Goal: Information Seeking & Learning: Check status

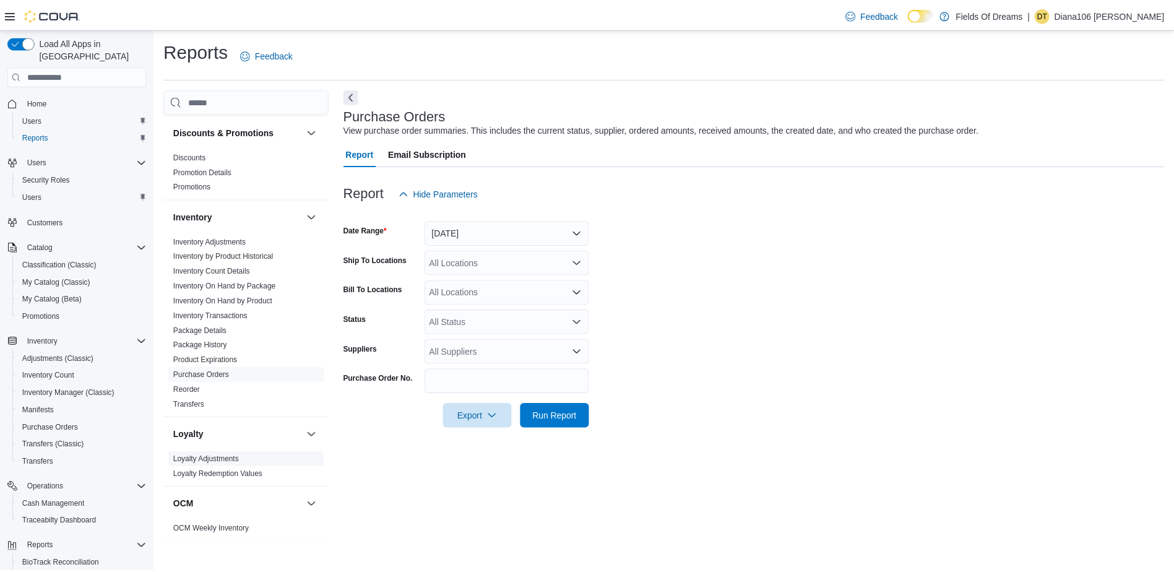
scroll to position [124, 0]
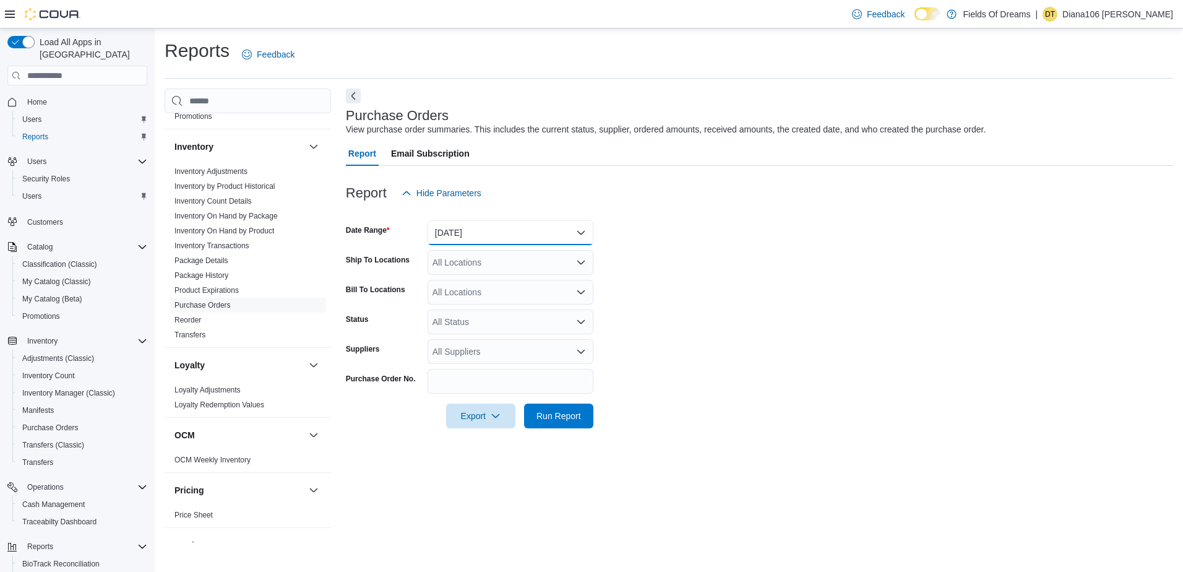
click at [462, 232] on button "Yesterday" at bounding box center [511, 232] width 166 height 25
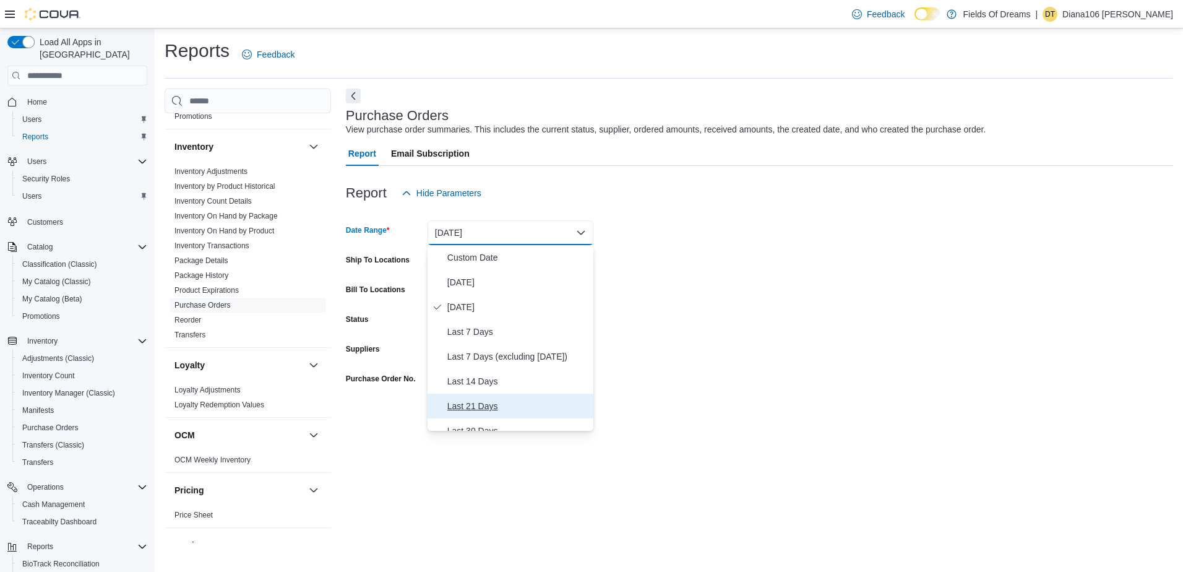
click at [478, 402] on span "Last 21 Days" at bounding box center [517, 406] width 141 height 15
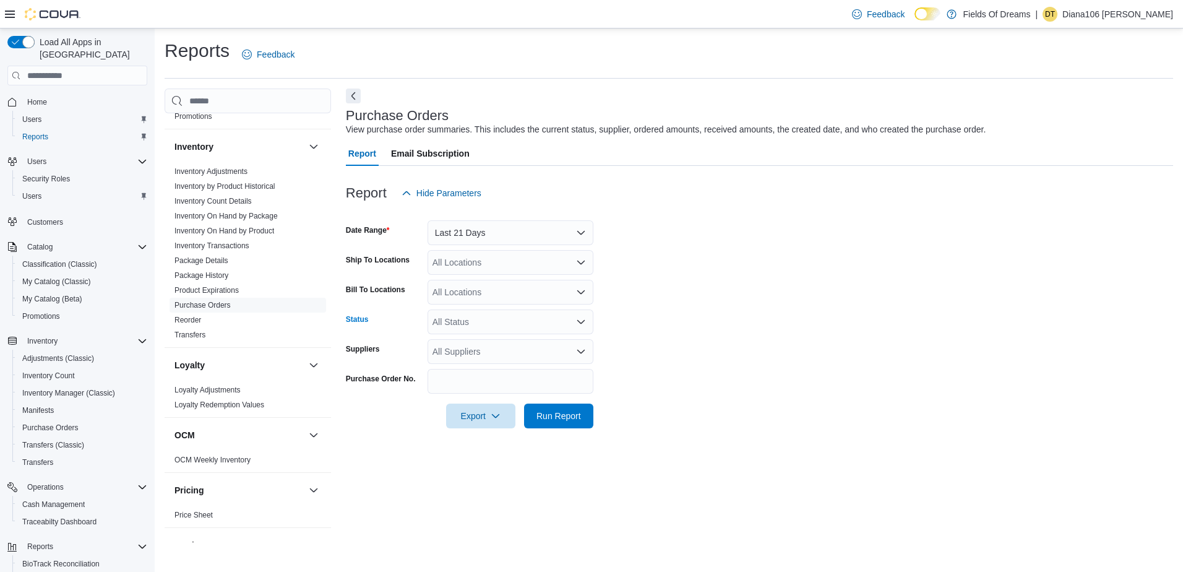
click at [454, 324] on div "All Status" at bounding box center [511, 321] width 166 height 25
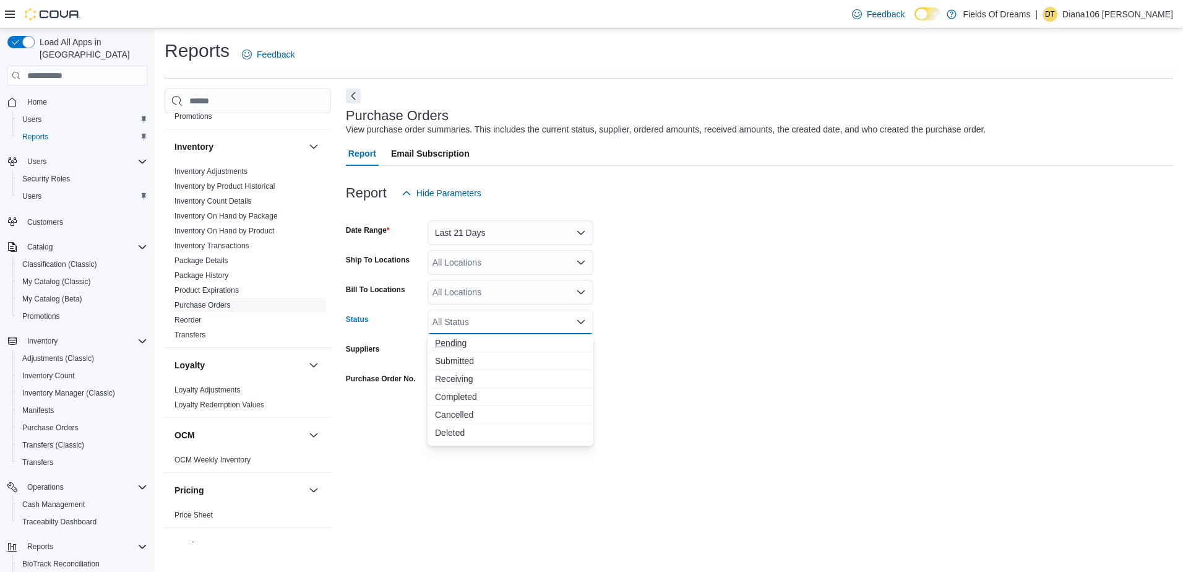
click at [452, 348] on span "Pending" at bounding box center [510, 343] width 151 height 12
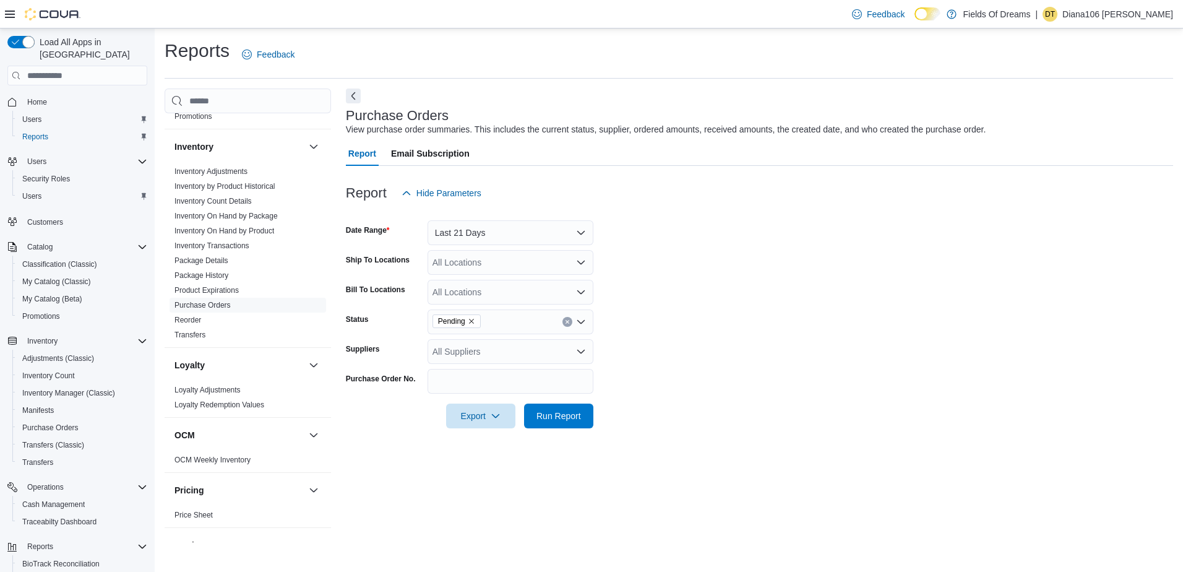
click at [709, 291] on form "Date Range Last 21 Days Ship To Locations All Locations Bill To Locations All L…" at bounding box center [759, 316] width 827 height 223
click at [465, 317] on span "Pending" at bounding box center [451, 321] width 27 height 12
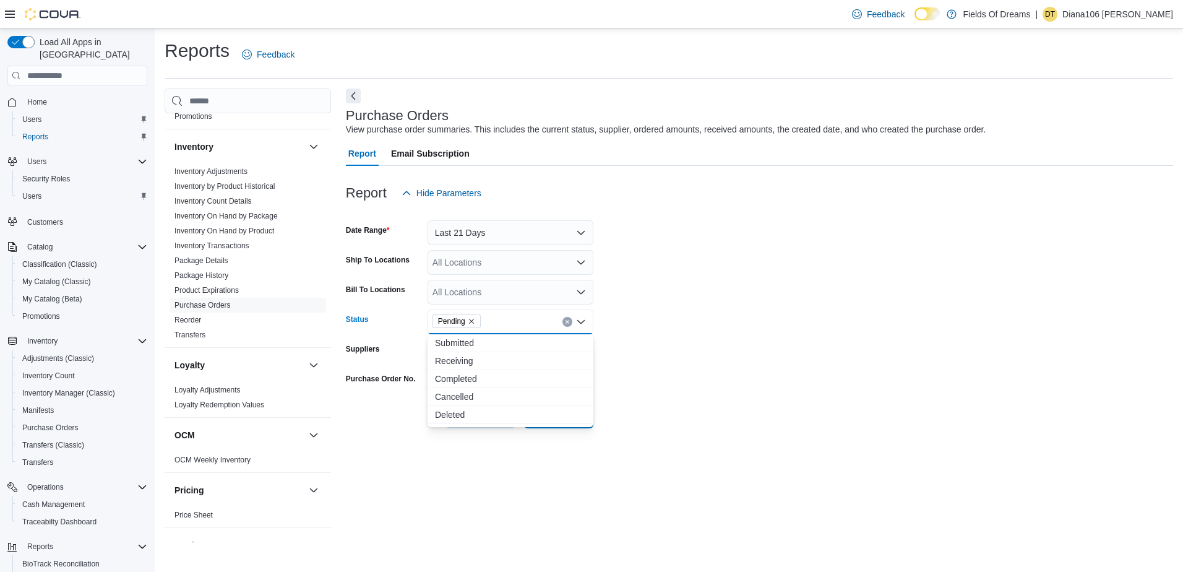
click at [469, 319] on icon "Remove Pending from selection in this group" at bounding box center [471, 320] width 7 height 7
click at [707, 298] on form "Date Range Last 21 Days Ship To Locations All Locations Bill To Locations All L…" at bounding box center [759, 316] width 827 height 223
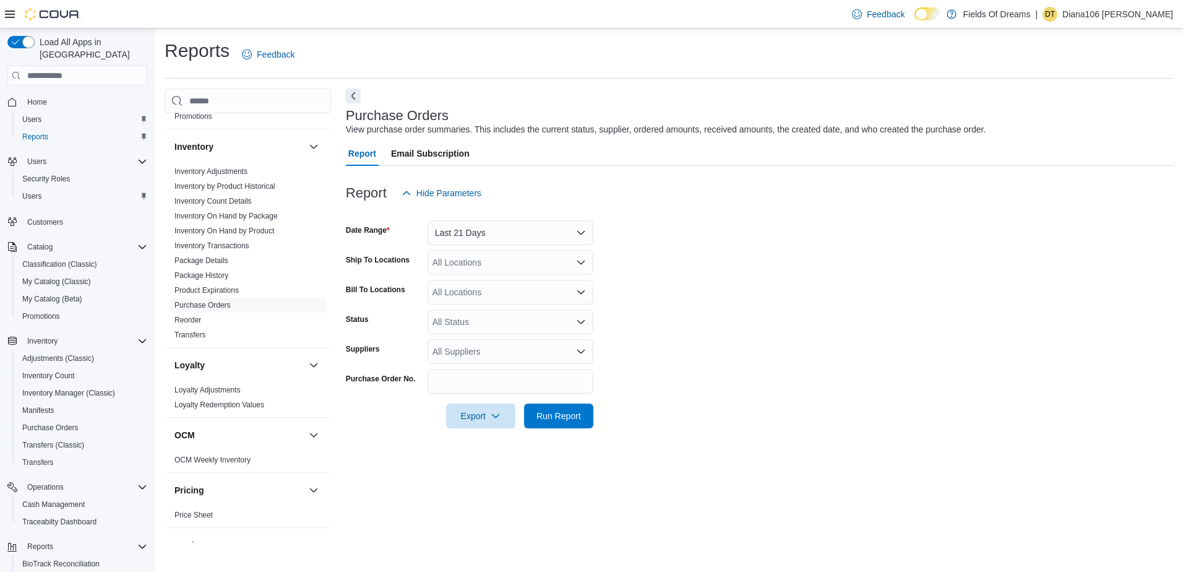
click at [466, 355] on div "All Suppliers" at bounding box center [511, 351] width 166 height 25
type input "*****"
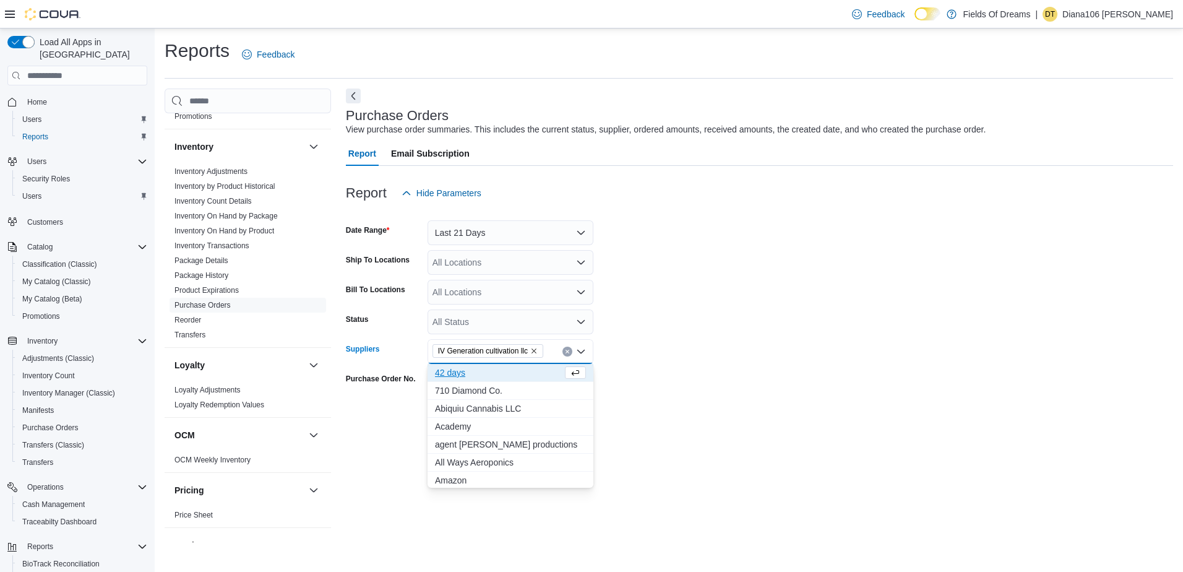
click at [658, 293] on form "Date Range Last 21 Days Ship To Locations All Locations Bill To Locations All L…" at bounding box center [759, 316] width 827 height 223
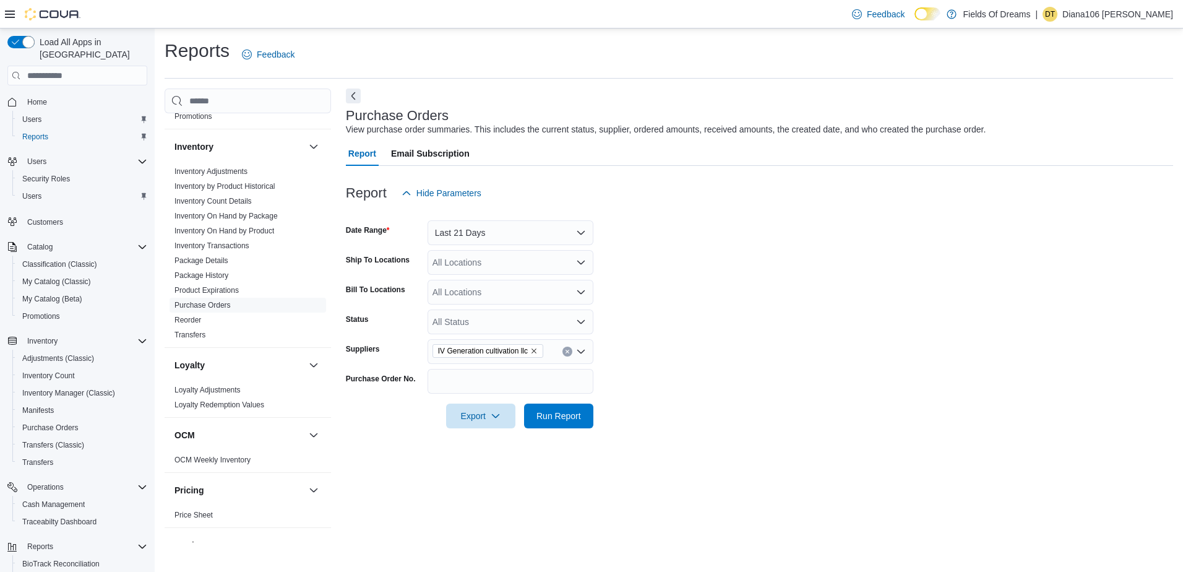
click at [551, 348] on div "IV Generation cultivation llc" at bounding box center [511, 351] width 166 height 25
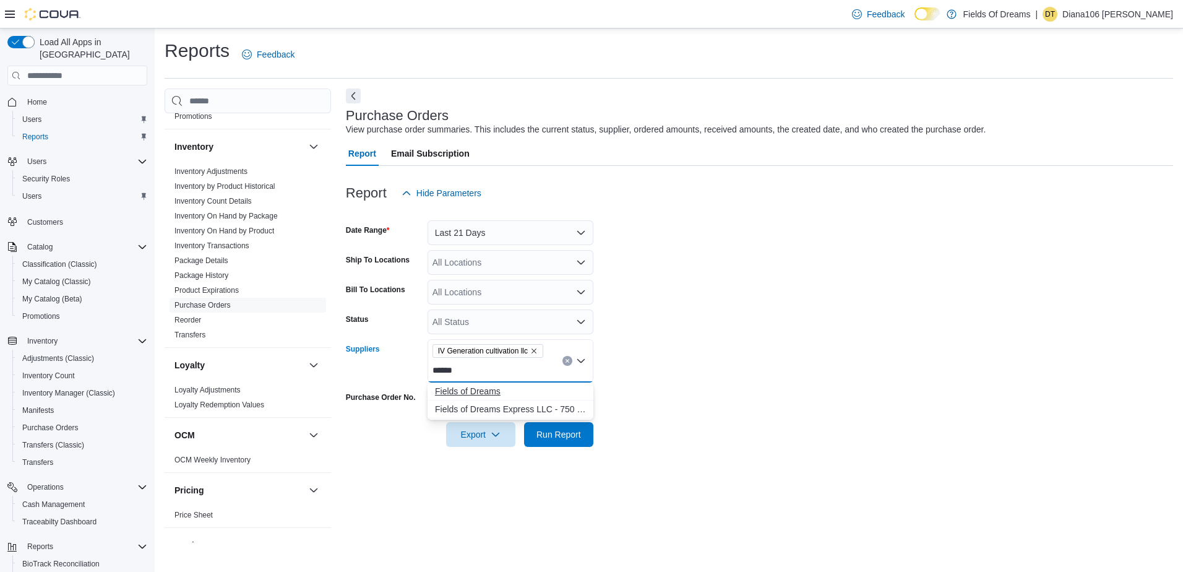
type input "******"
click at [507, 387] on span "Fields of Dreams" at bounding box center [510, 391] width 151 height 12
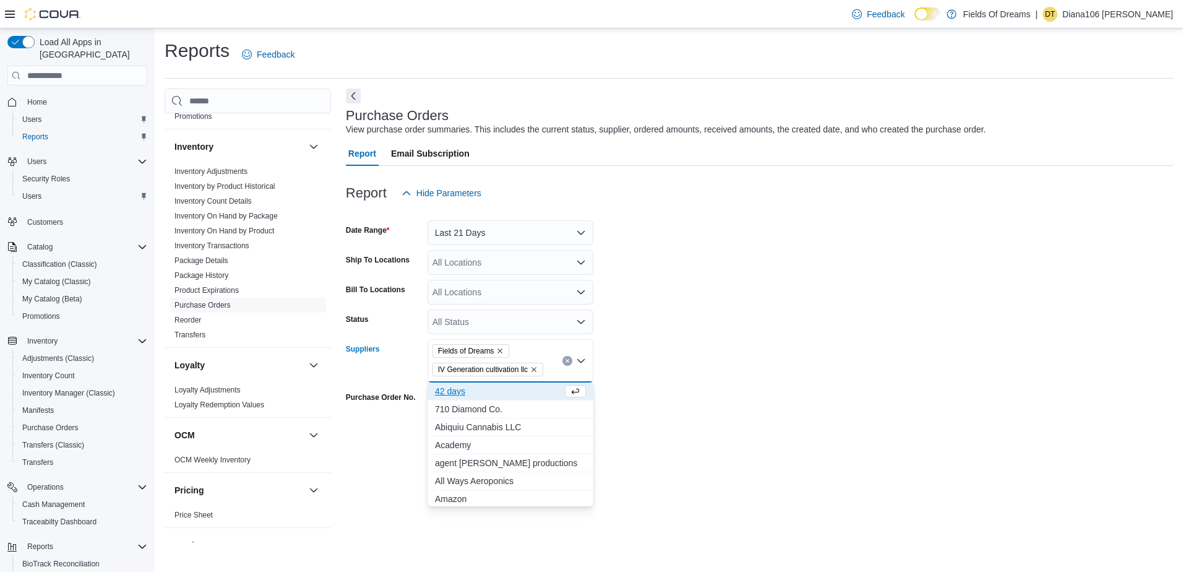
click at [751, 402] on form "Date Range Last 21 Days Ship To Locations All Locations Bill To Locations All L…" at bounding box center [759, 325] width 827 height 241
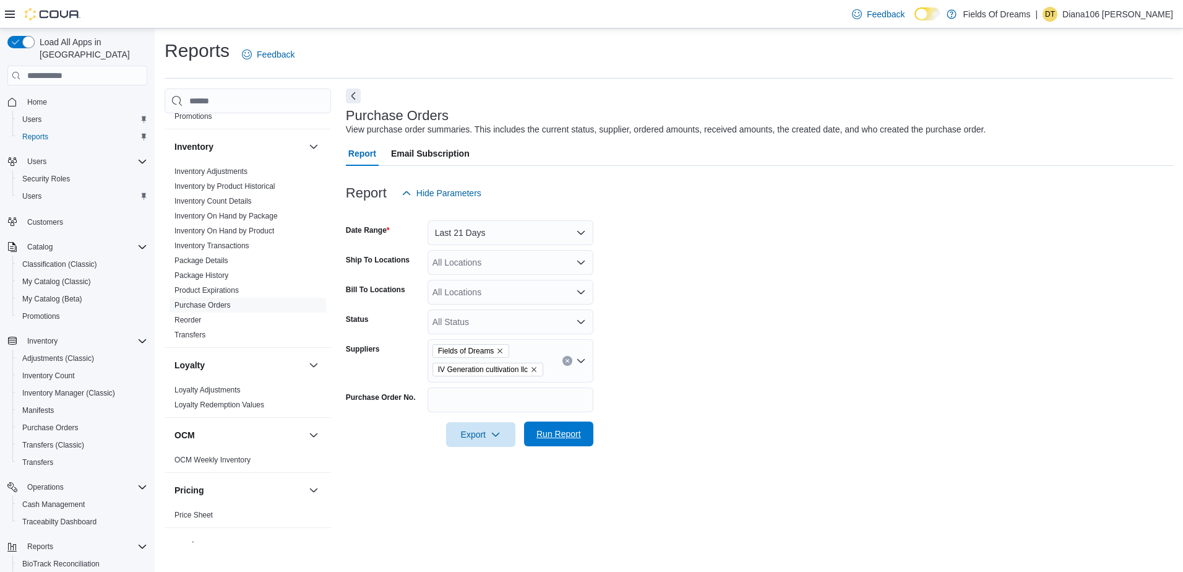
click at [549, 436] on span "Run Report" at bounding box center [559, 434] width 45 height 12
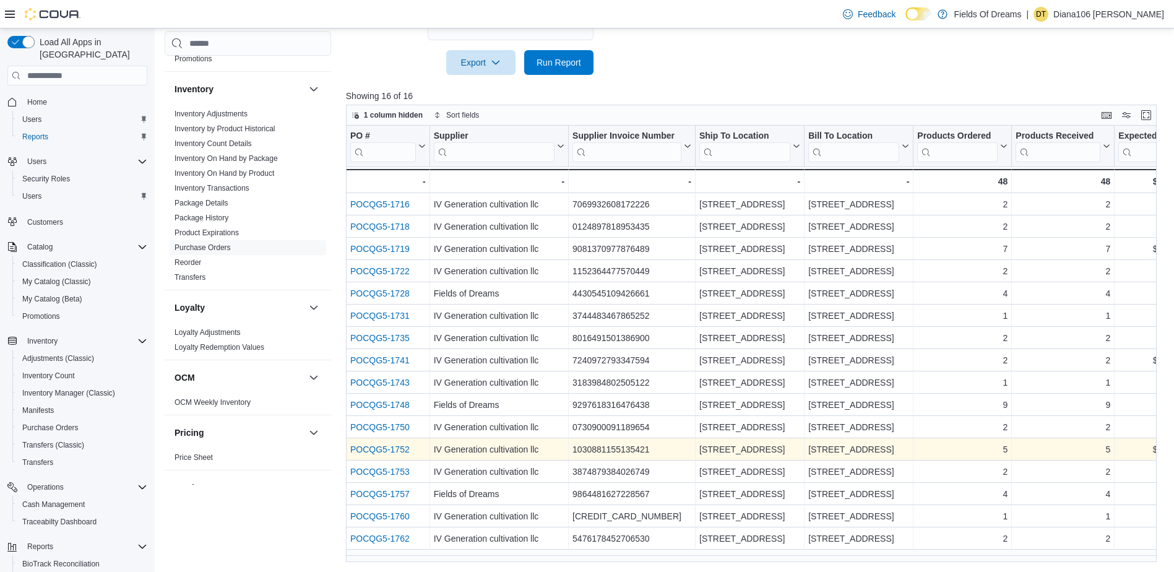
click at [372, 444] on link "POCQG5-1752" at bounding box center [379, 449] width 59 height 10
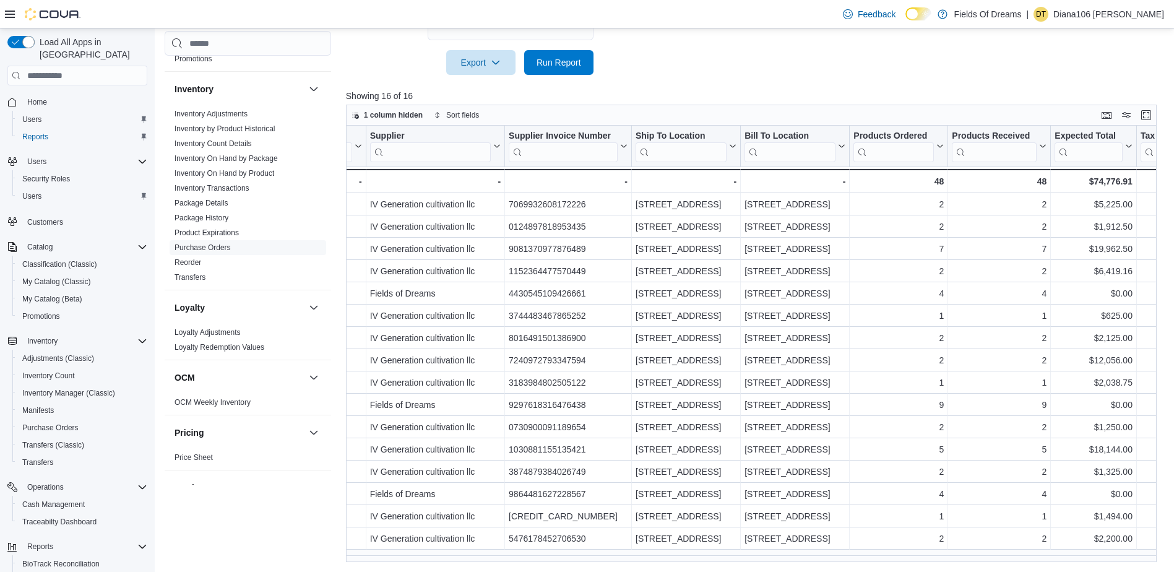
scroll to position [0, 70]
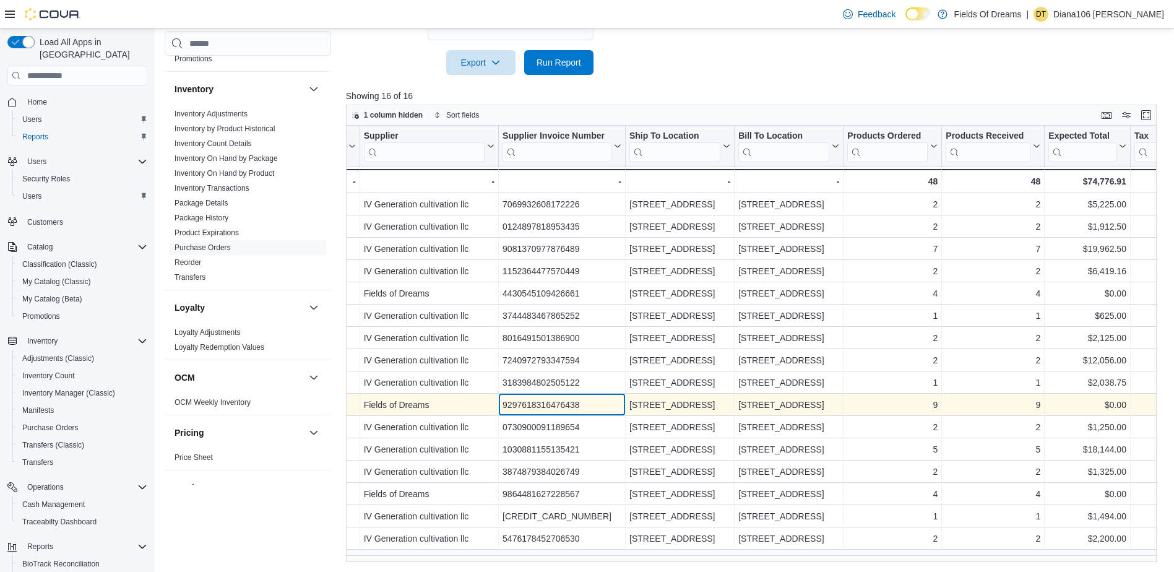
click at [564, 407] on div "9297618316476438" at bounding box center [561, 404] width 119 height 15
click at [566, 402] on div "9297618316476438" at bounding box center [561, 404] width 119 height 15
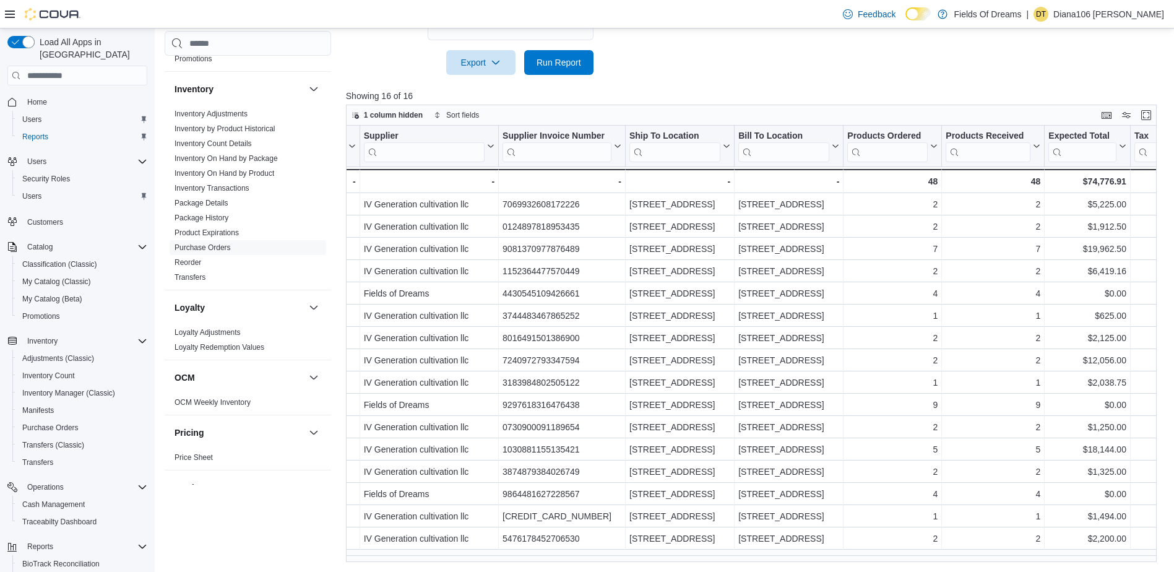
scroll to position [0, 0]
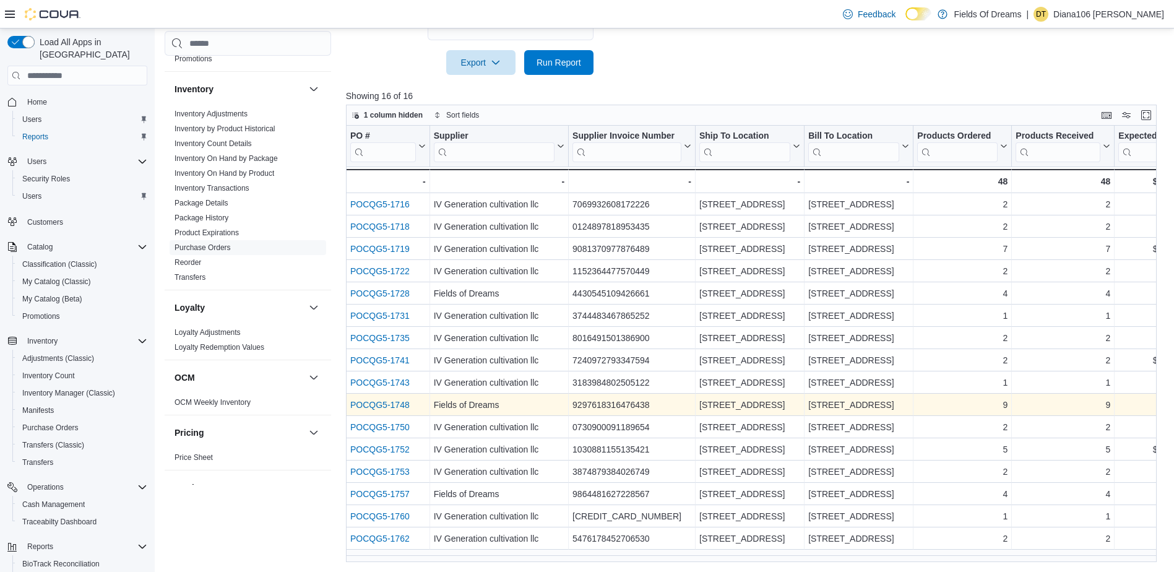
click at [386, 405] on link "POCQG5-1748" at bounding box center [379, 405] width 59 height 10
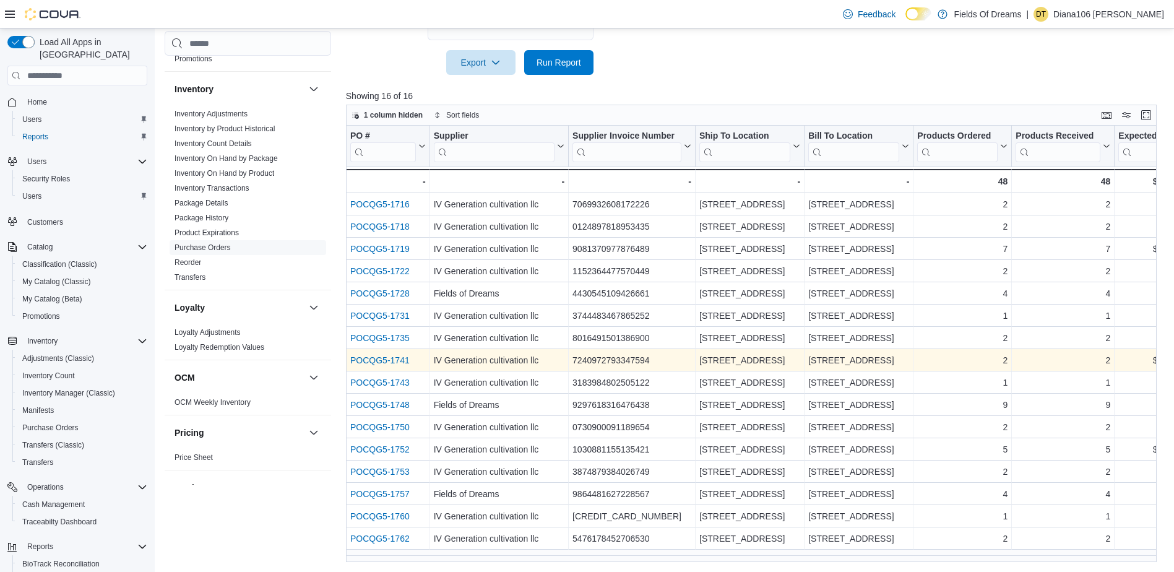
click at [397, 356] on link "POCQG5-1741" at bounding box center [379, 360] width 59 height 10
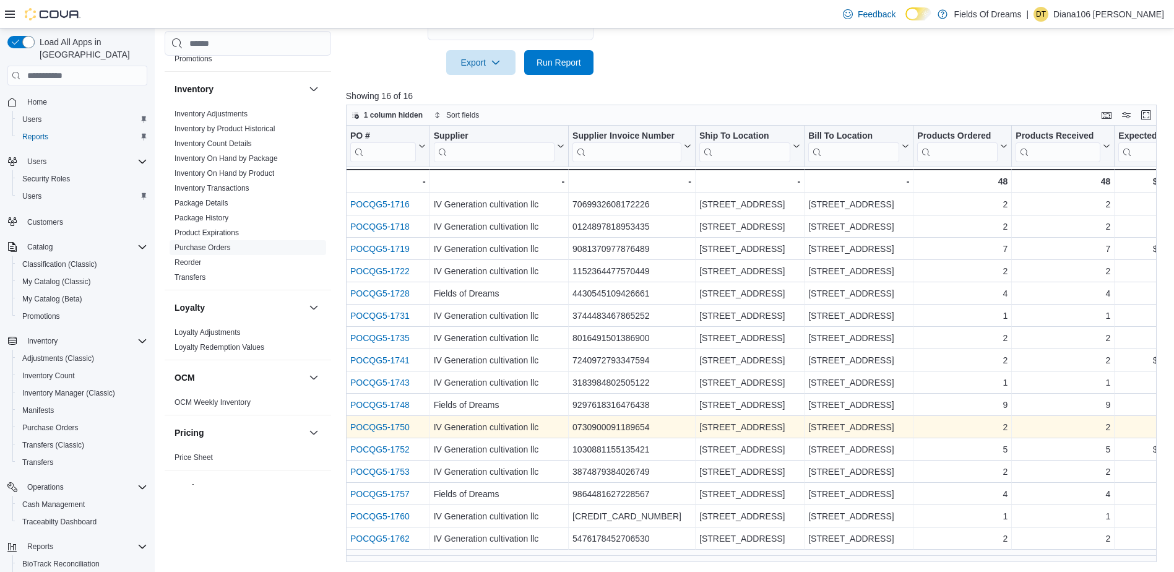
click at [382, 426] on link "POCQG5-1750" at bounding box center [379, 427] width 59 height 10
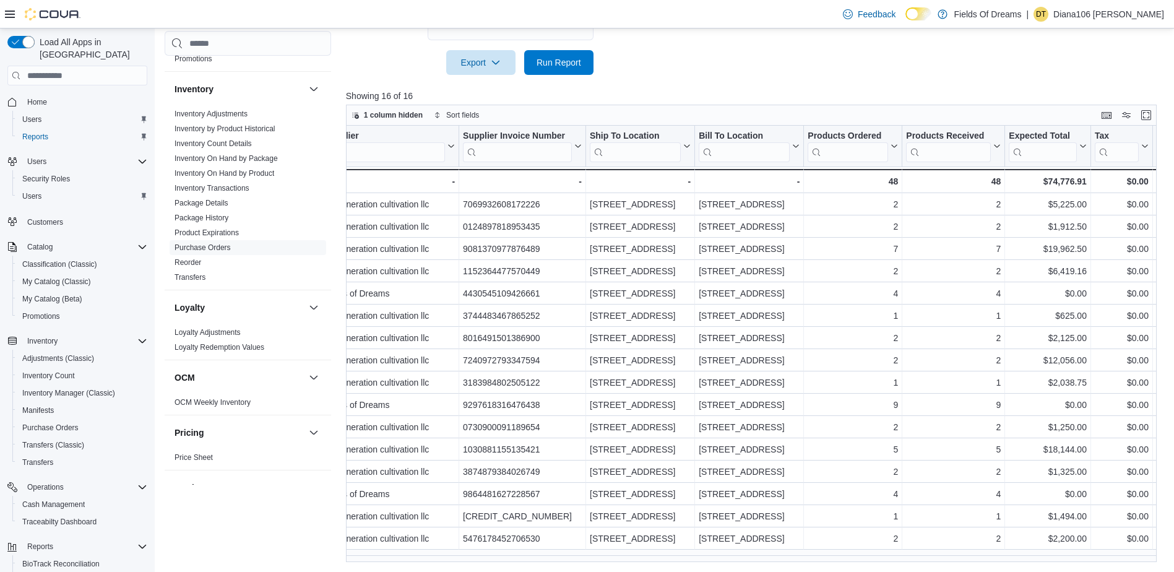
scroll to position [0, 112]
drag, startPoint x: 556, startPoint y: 554, endPoint x: 402, endPoint y: 555, distance: 154.1
click at [402, 555] on div "PO # Click to view column header actions Supplier Click to view column header a…" at bounding box center [755, 344] width 819 height 436
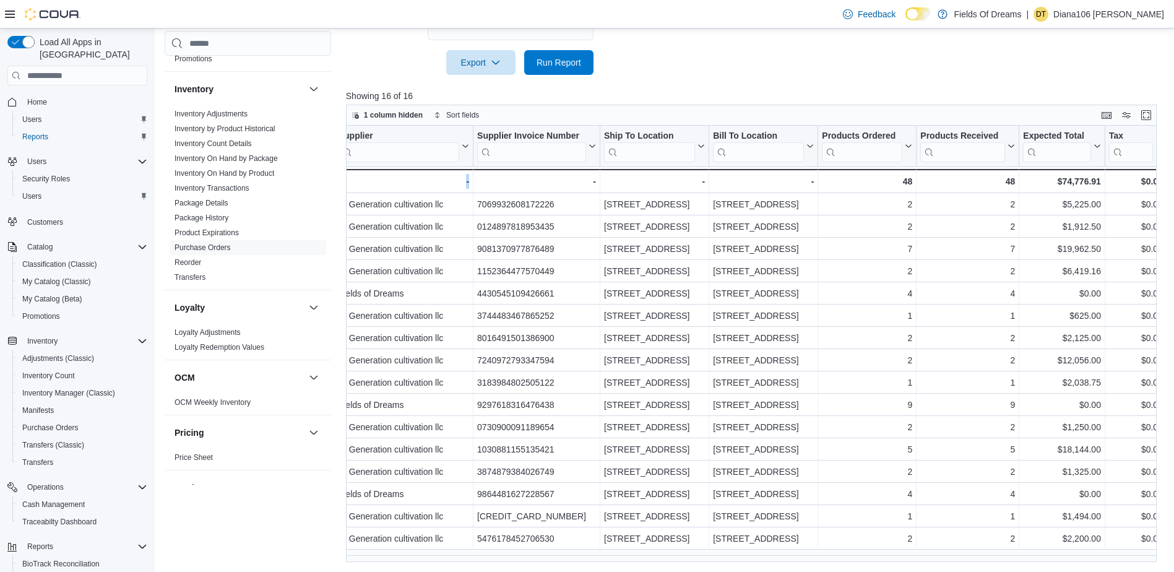
scroll to position [0, 0]
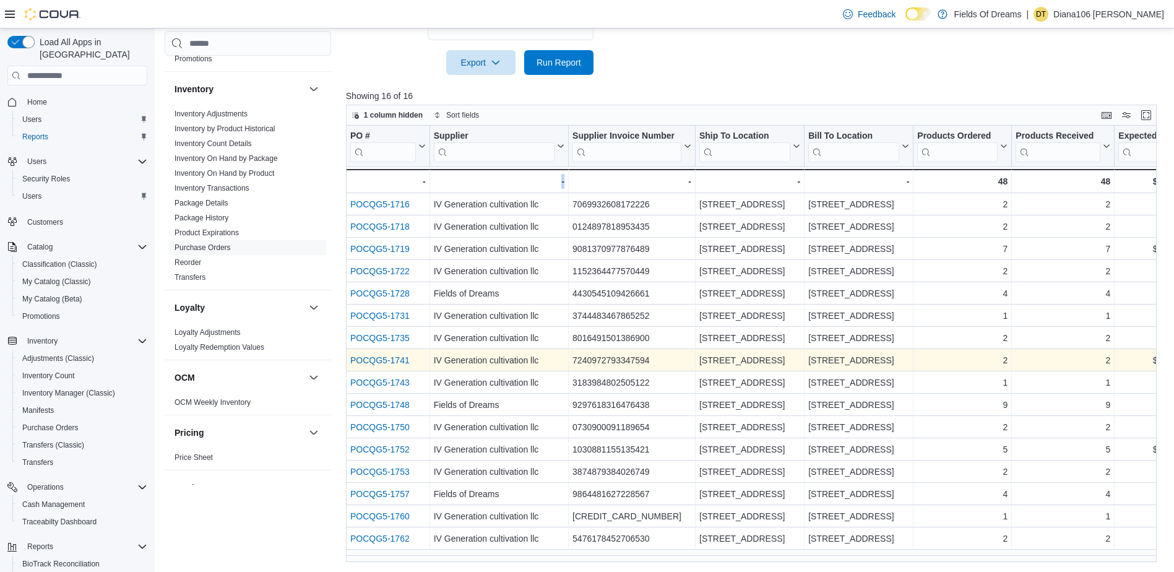
click at [407, 358] on link "POCQG5-1741" at bounding box center [379, 360] width 59 height 10
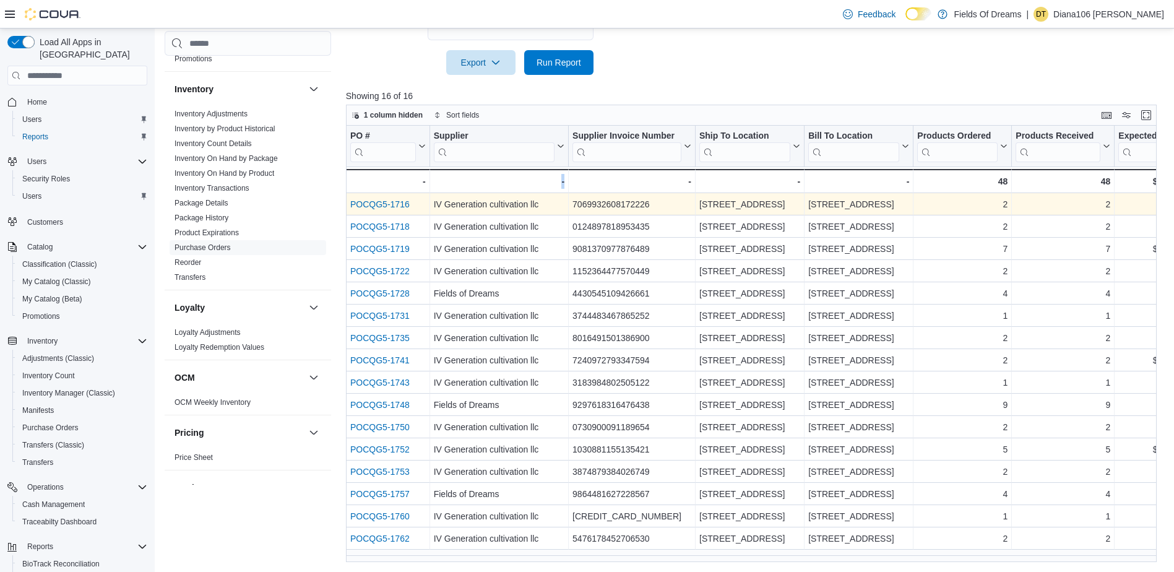
click at [383, 201] on link "POCQG5-1716" at bounding box center [379, 204] width 59 height 10
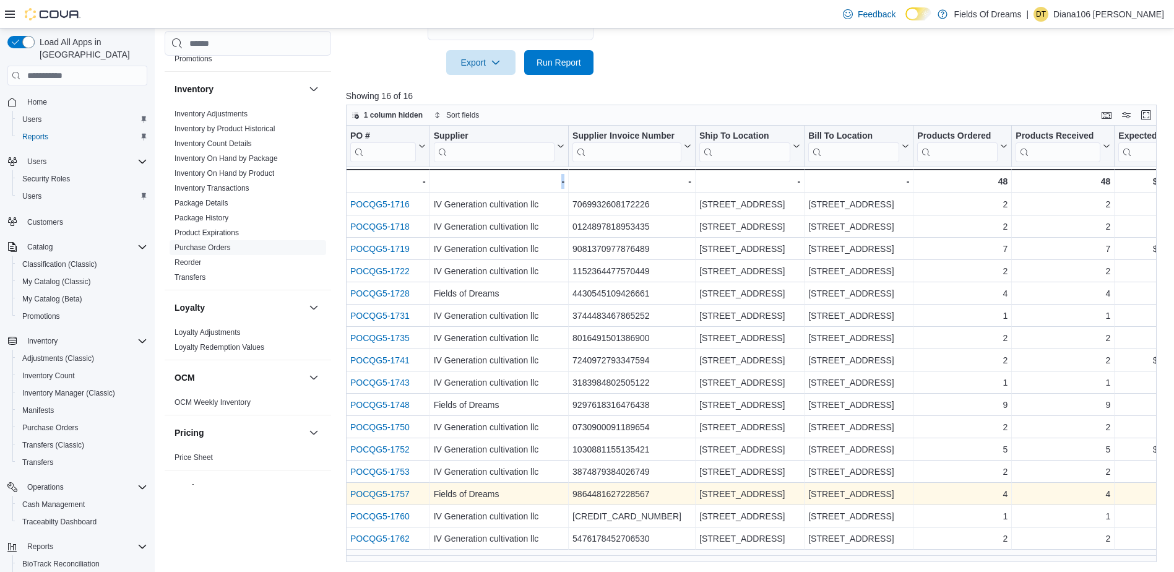
click at [397, 493] on link "POCQG5-1757" at bounding box center [379, 494] width 59 height 10
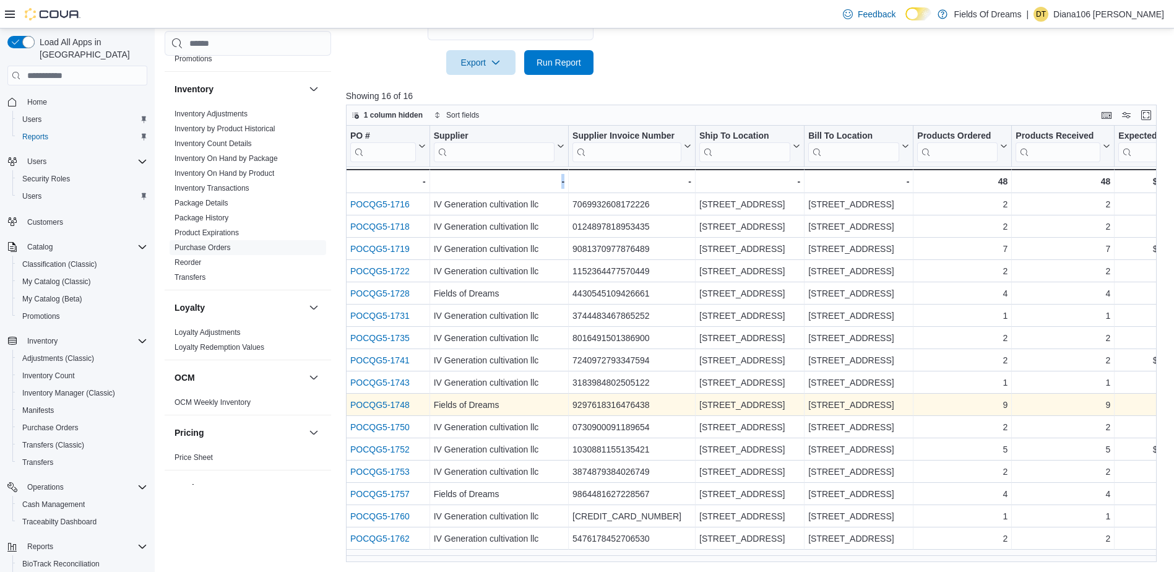
click at [398, 406] on link "POCQG5-1748" at bounding box center [379, 405] width 59 height 10
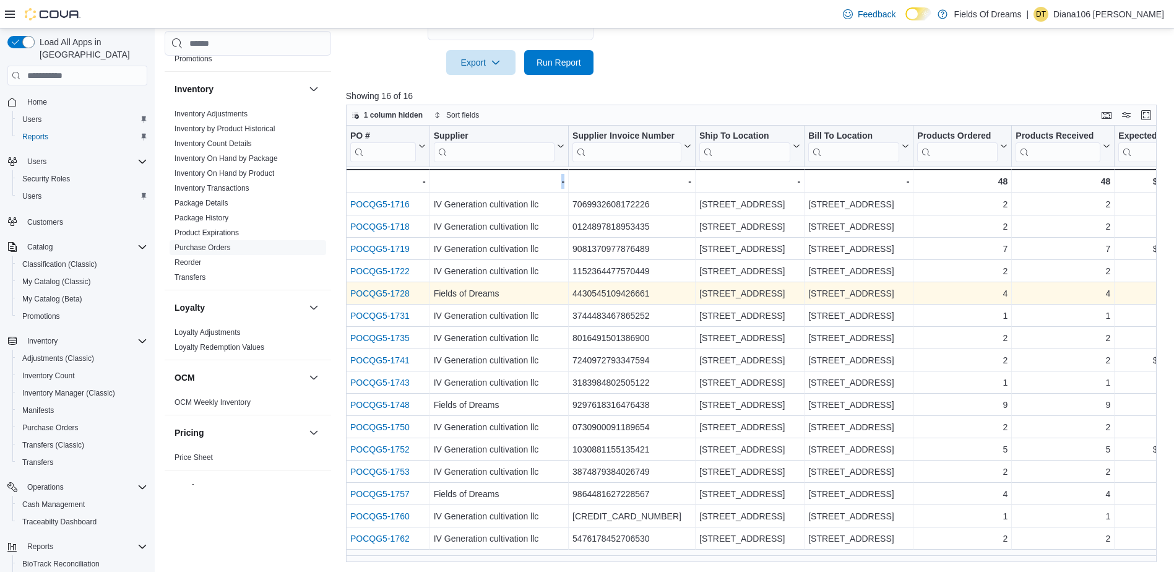
click at [407, 297] on link "POCQG5-1728" at bounding box center [379, 293] width 59 height 10
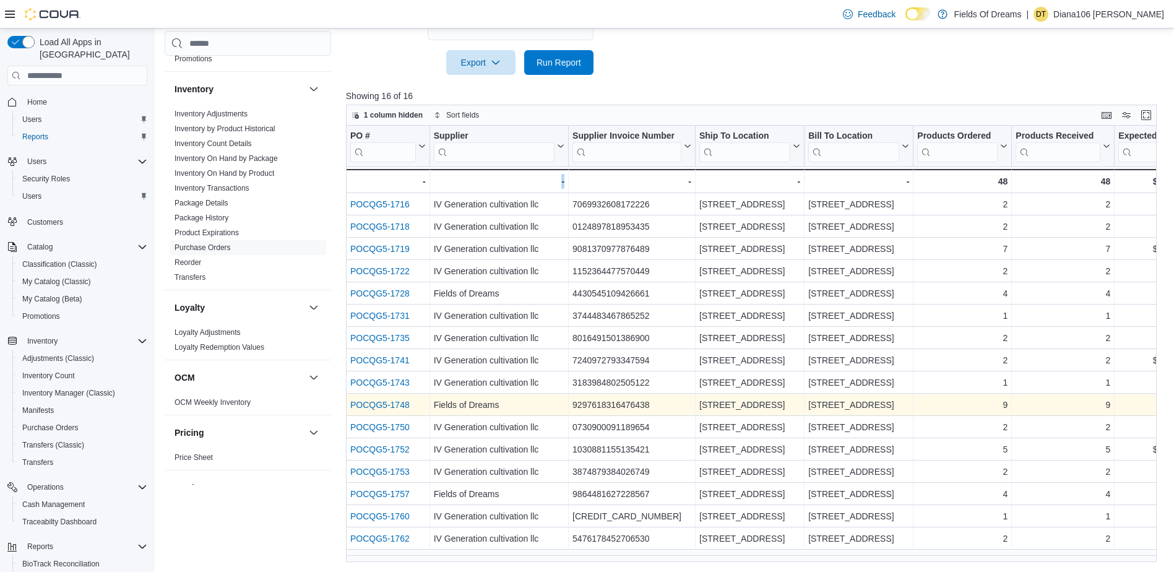
click at [395, 403] on link "POCQG5-1748" at bounding box center [379, 405] width 59 height 10
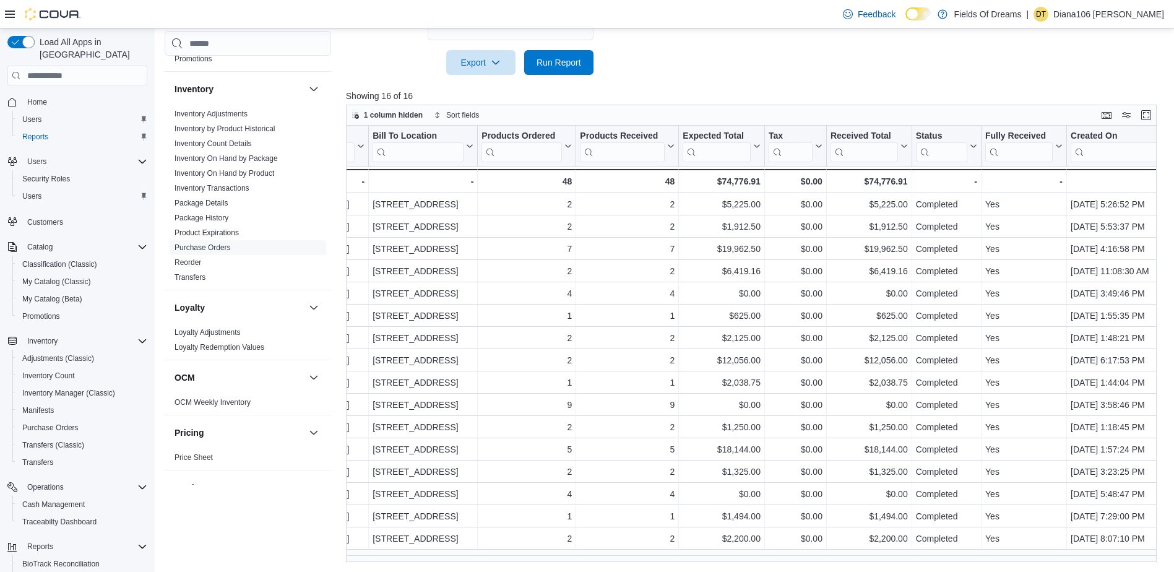
scroll to position [0, 441]
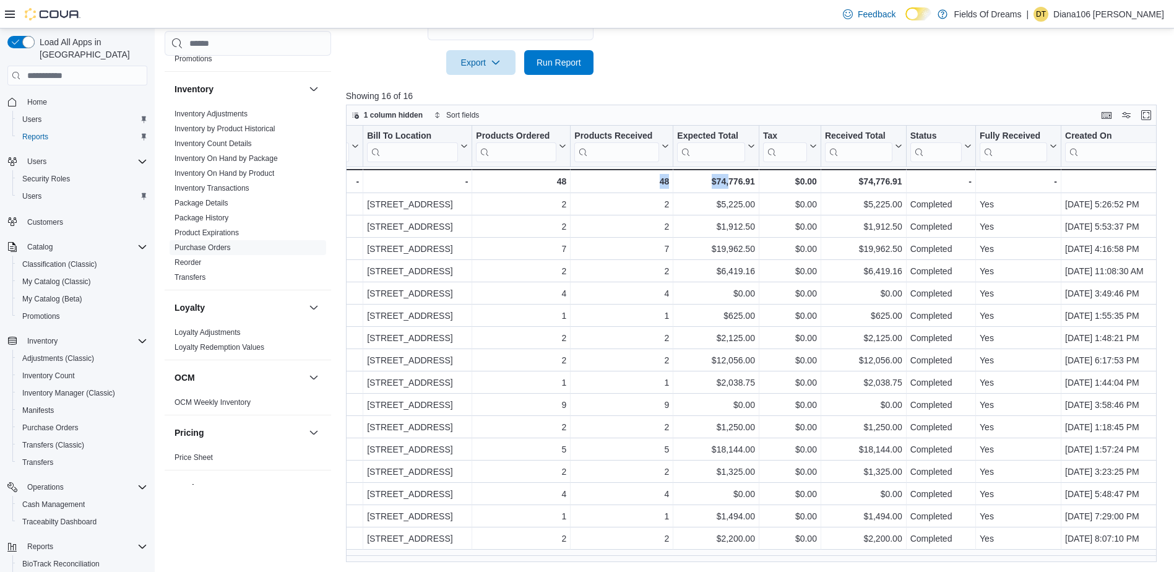
drag, startPoint x: 730, startPoint y: 564, endPoint x: 618, endPoint y: 563, distance: 111.4
click at [618, 563] on div "Reports Feedback Customer Customer Queue Discounts & Promotions Discounts Promo…" at bounding box center [665, 114] width 1020 height 915
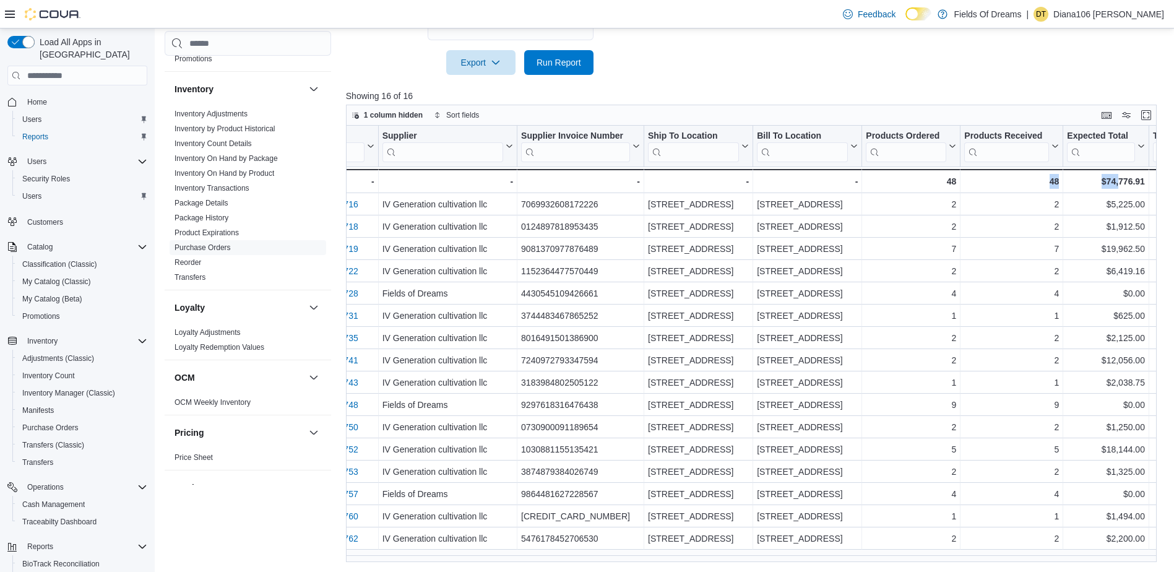
scroll to position [0, 41]
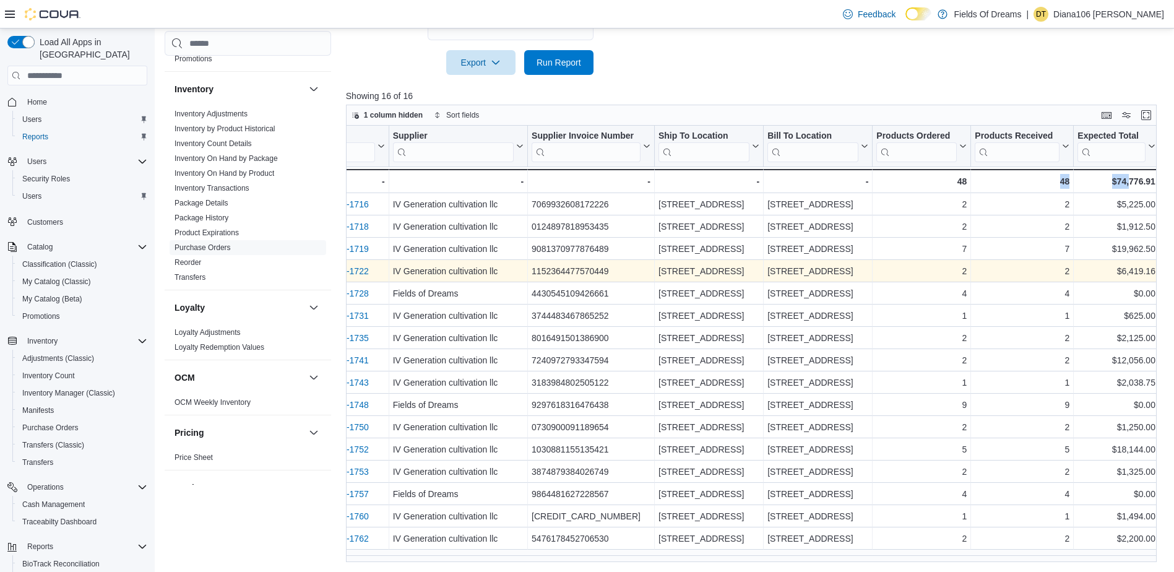
click at [366, 272] on link "POCQG5-1722" at bounding box center [338, 271] width 59 height 10
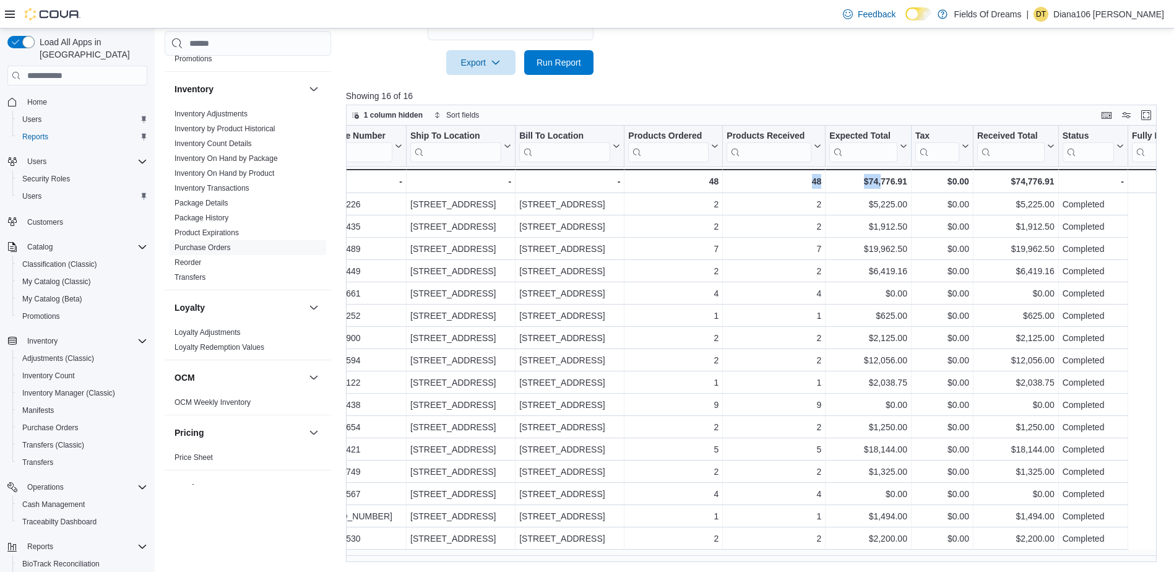
scroll to position [0, 0]
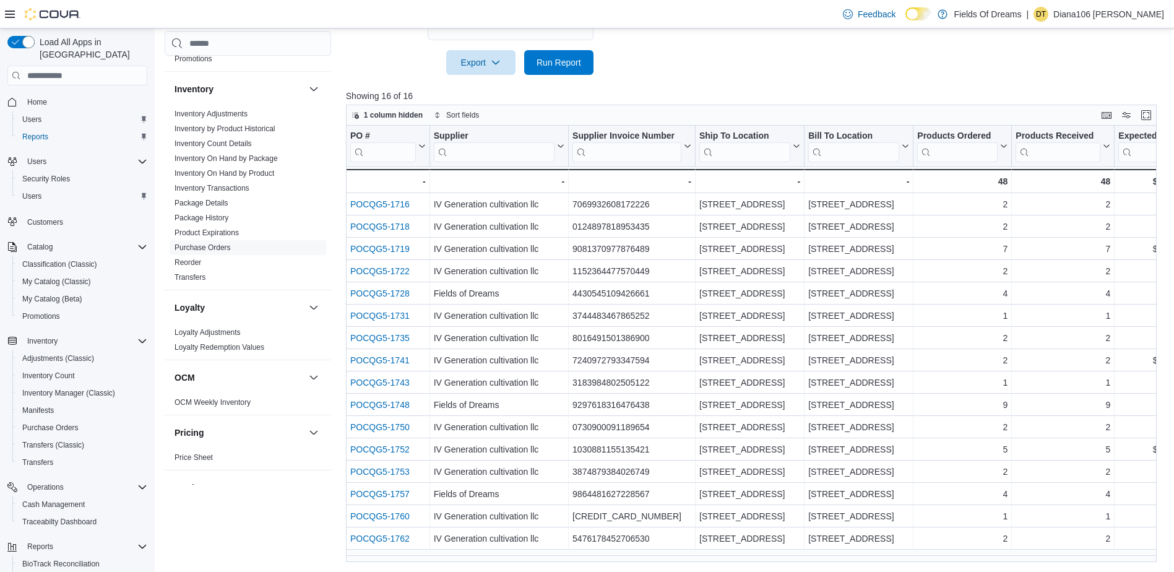
click at [780, 90] on p "Showing 16 of 16" at bounding box center [755, 96] width 819 height 12
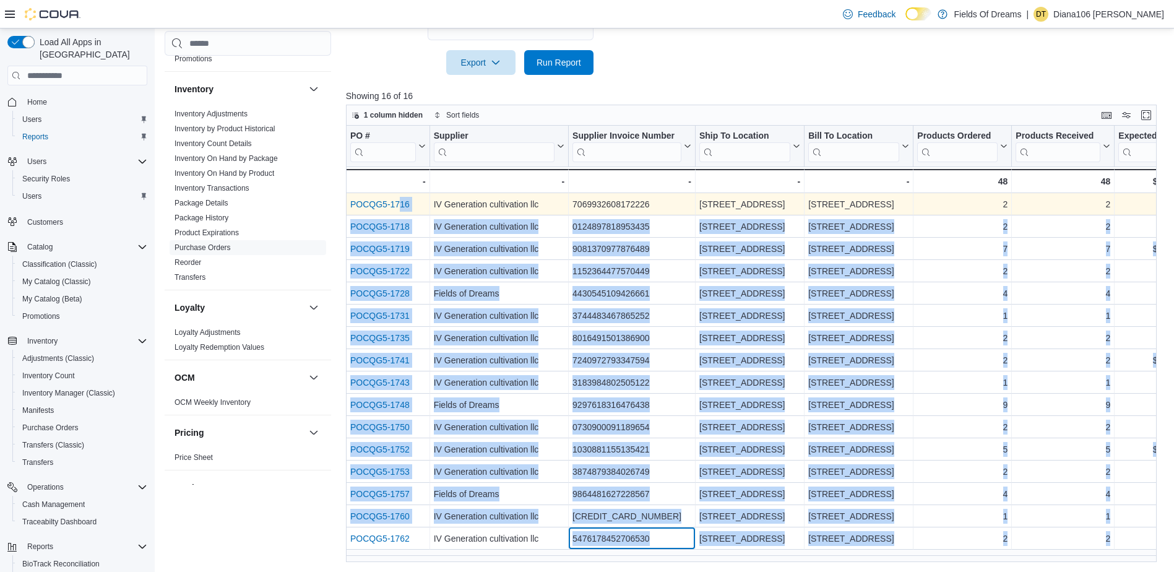
drag, startPoint x: 649, startPoint y: 537, endPoint x: 402, endPoint y: 202, distance: 416.0
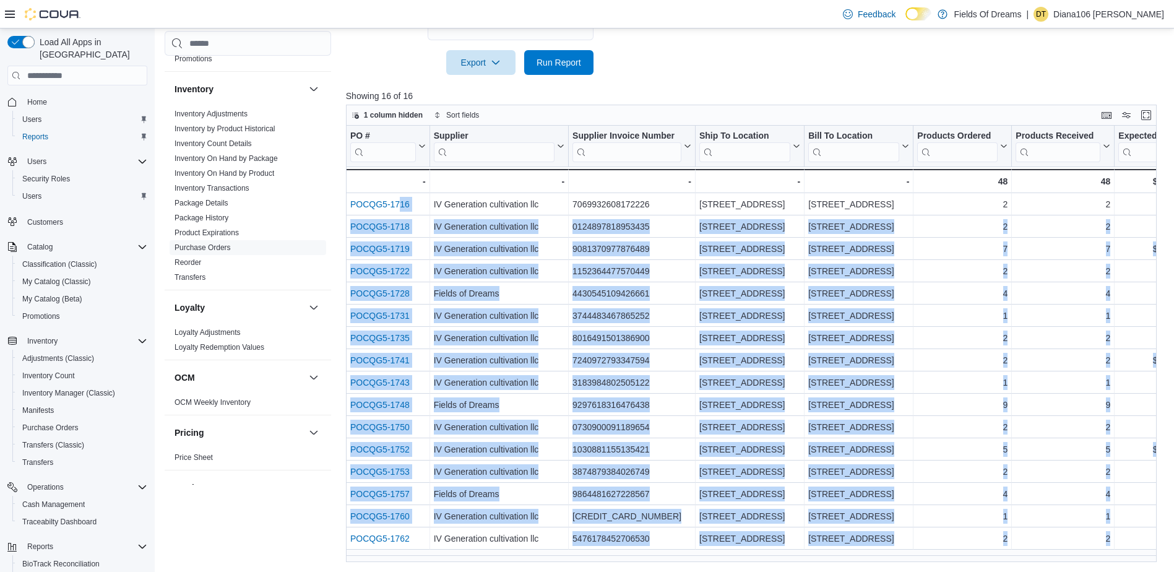
click at [788, 45] on div at bounding box center [755, 45] width 819 height 10
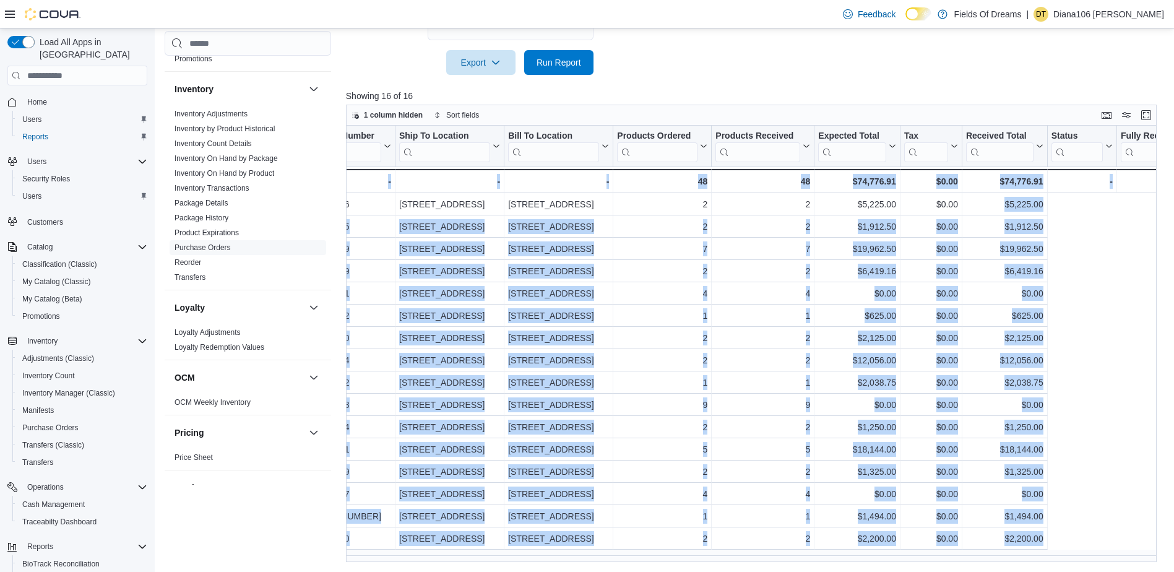
drag, startPoint x: 347, startPoint y: 202, endPoint x: 1172, endPoint y: 518, distance: 883.8
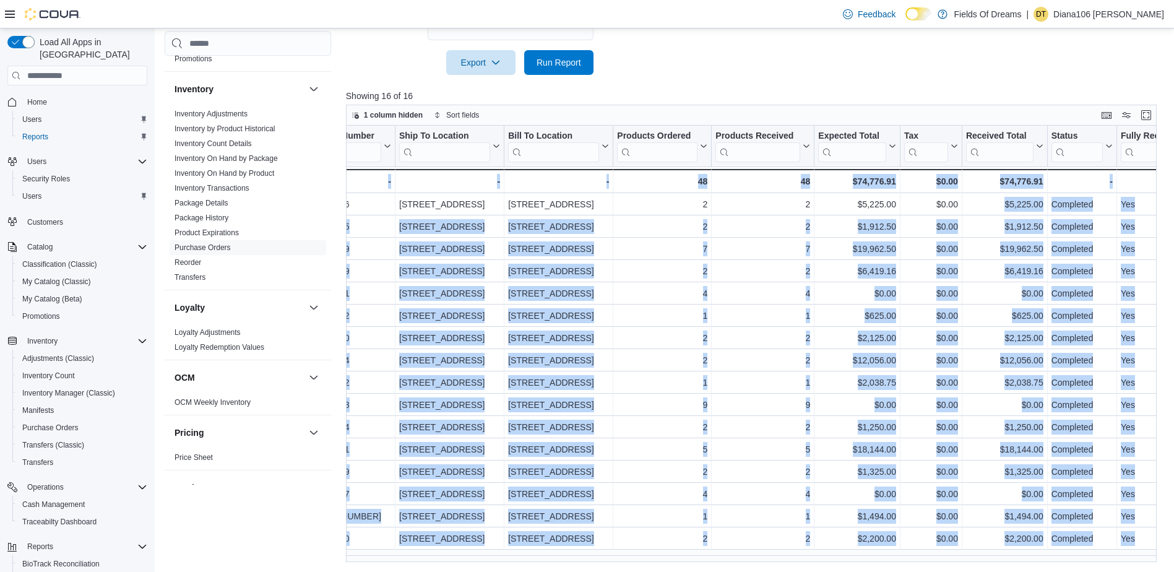
scroll to position [0, 366]
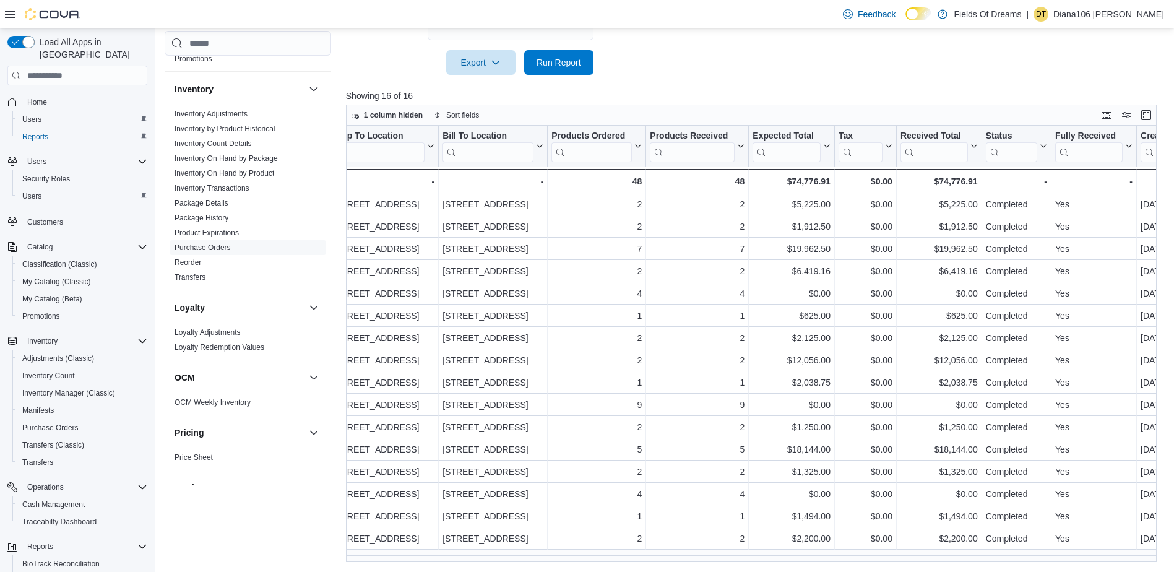
click at [921, 84] on div at bounding box center [755, 82] width 819 height 15
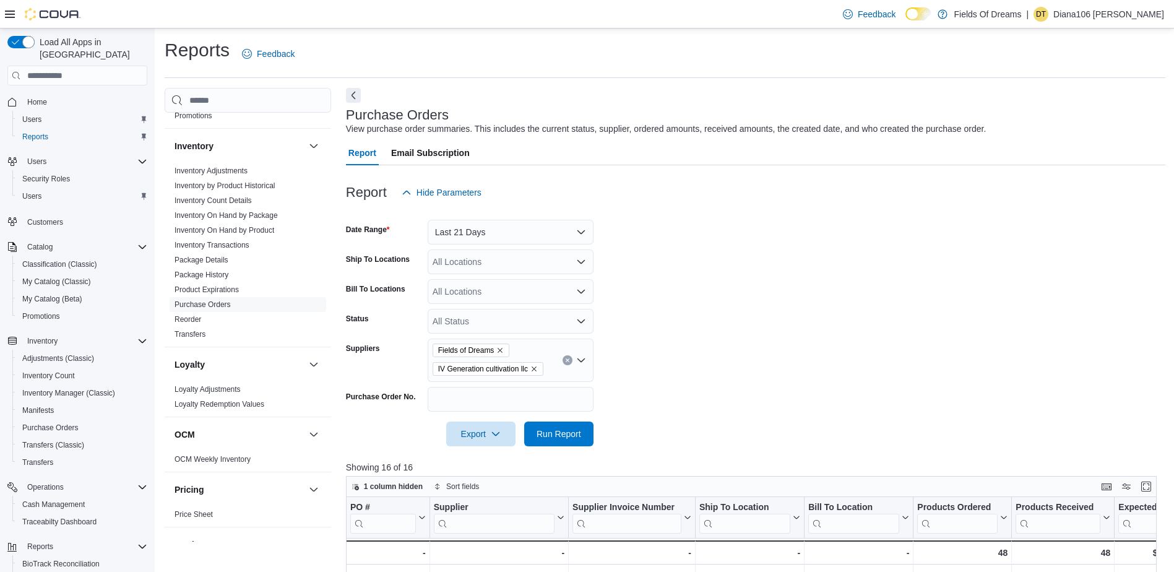
scroll to position [0, 0]
click at [752, 258] on form "Date Range Last 21 Days Ship To Locations All Locations Bill To Locations All L…" at bounding box center [755, 325] width 819 height 241
click at [562, 71] on div "Reports Feedback" at bounding box center [665, 58] width 1001 height 40
click at [631, 218] on div at bounding box center [755, 212] width 819 height 15
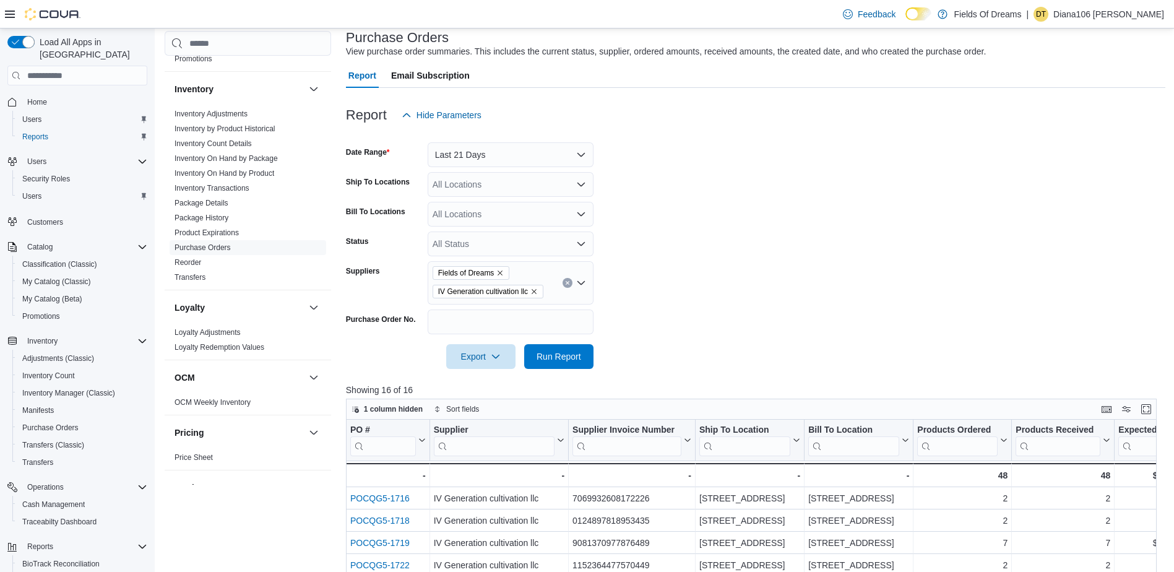
scroll to position [309, 0]
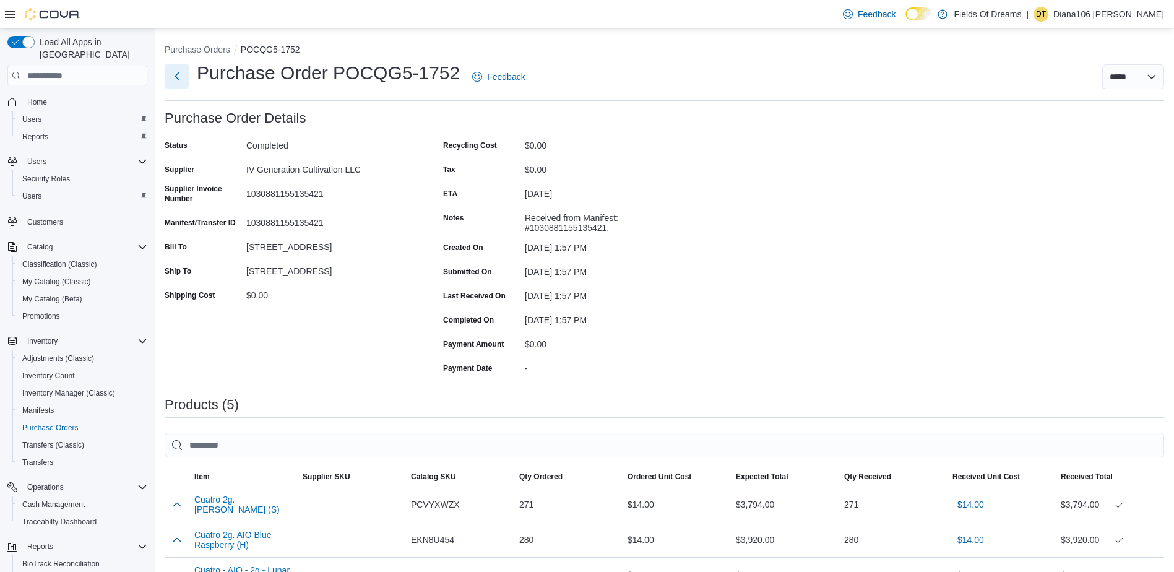
click at [183, 75] on button "Next" at bounding box center [177, 76] width 25 height 25
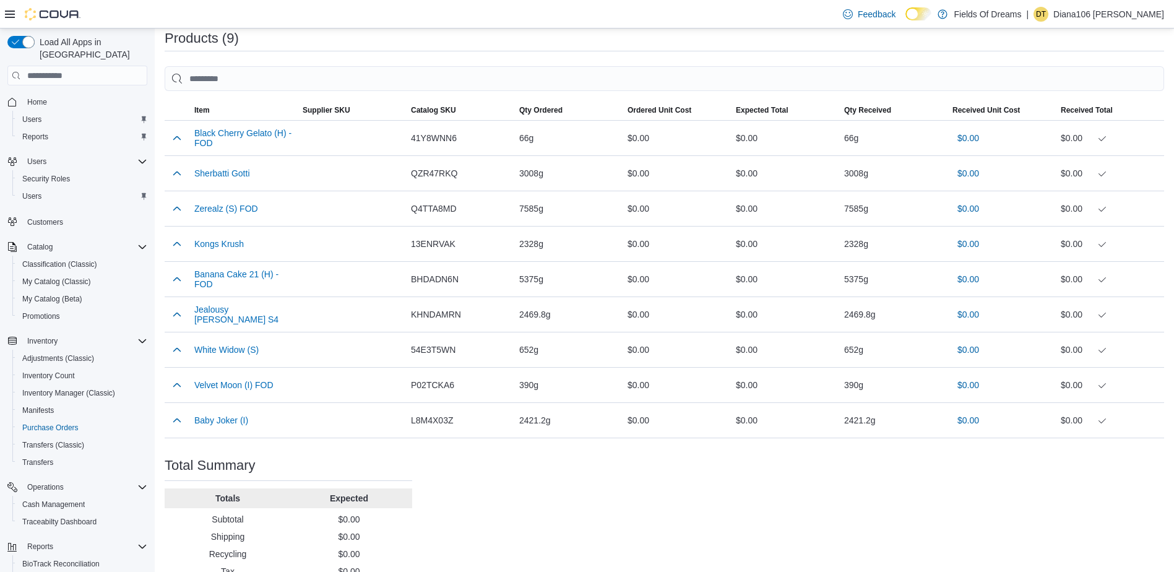
scroll to position [371, 0]
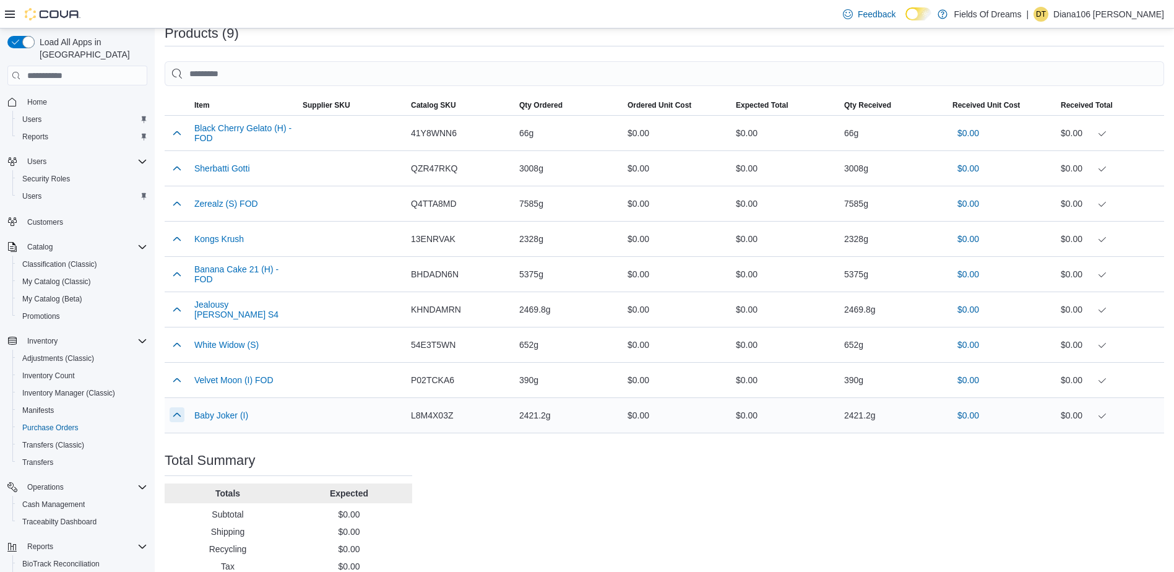
click at [173, 420] on button "button" at bounding box center [177, 414] width 15 height 15
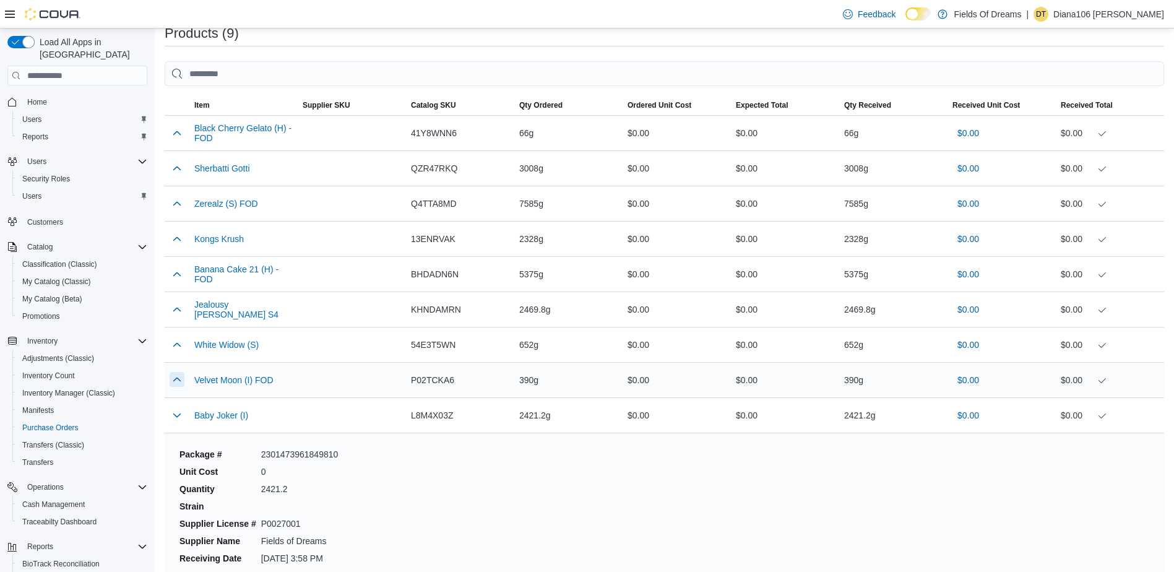
click at [176, 374] on button "button" at bounding box center [177, 379] width 15 height 15
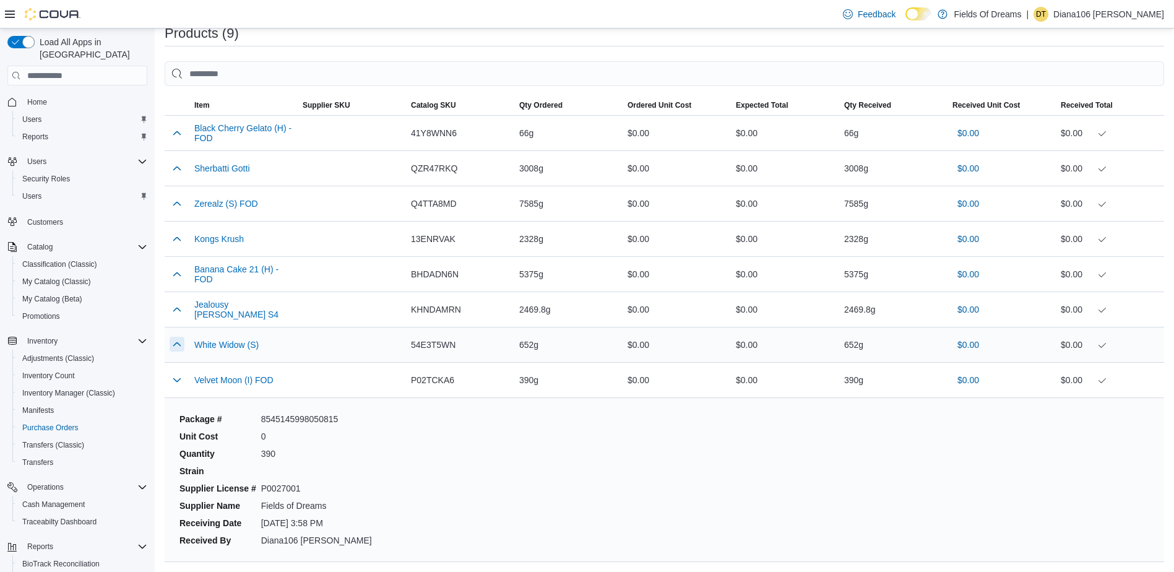
click at [176, 348] on button "button" at bounding box center [177, 344] width 15 height 15
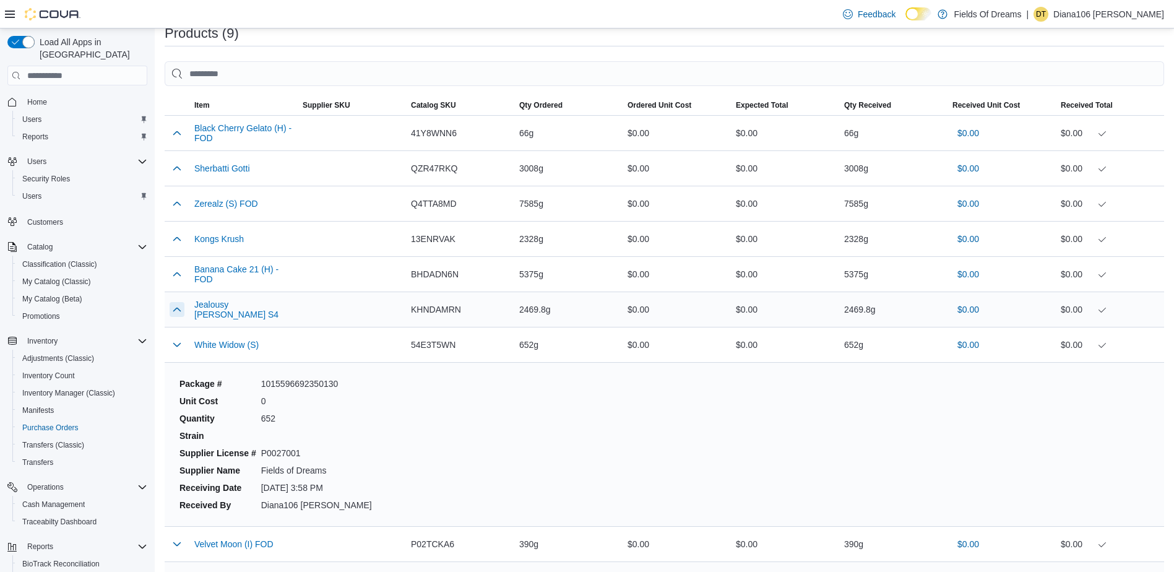
click at [177, 311] on button "button" at bounding box center [177, 309] width 15 height 15
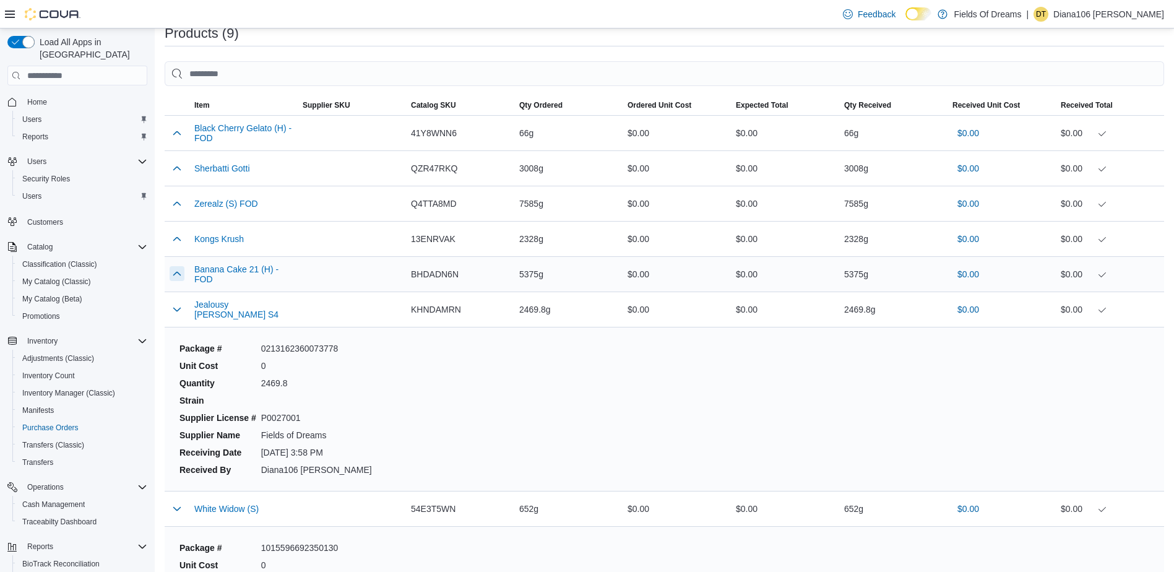
click at [178, 269] on button "button" at bounding box center [177, 273] width 15 height 15
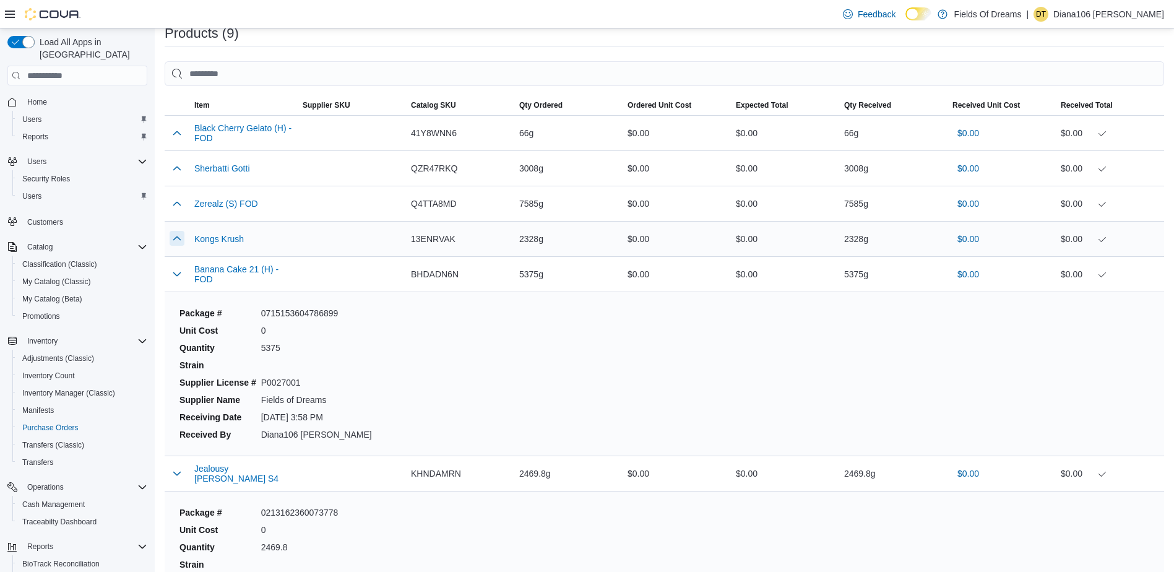
drag, startPoint x: 176, startPoint y: 224, endPoint x: 175, endPoint y: 235, distance: 10.7
click at [175, 224] on td at bounding box center [177, 239] width 25 height 35
click at [176, 241] on button "button" at bounding box center [177, 238] width 15 height 15
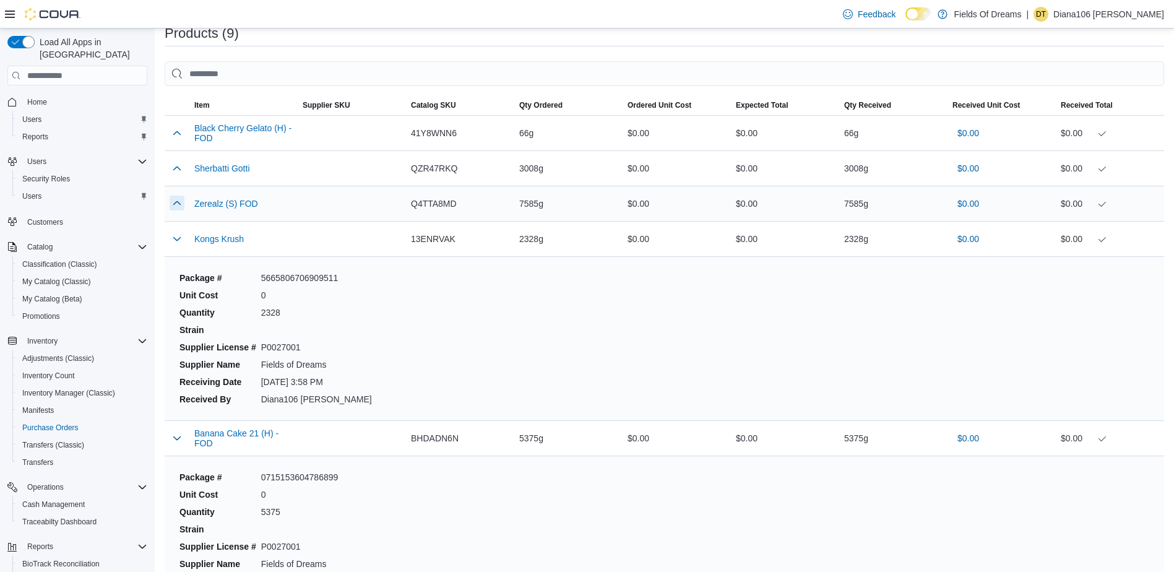
click at [173, 204] on button "button" at bounding box center [177, 203] width 15 height 15
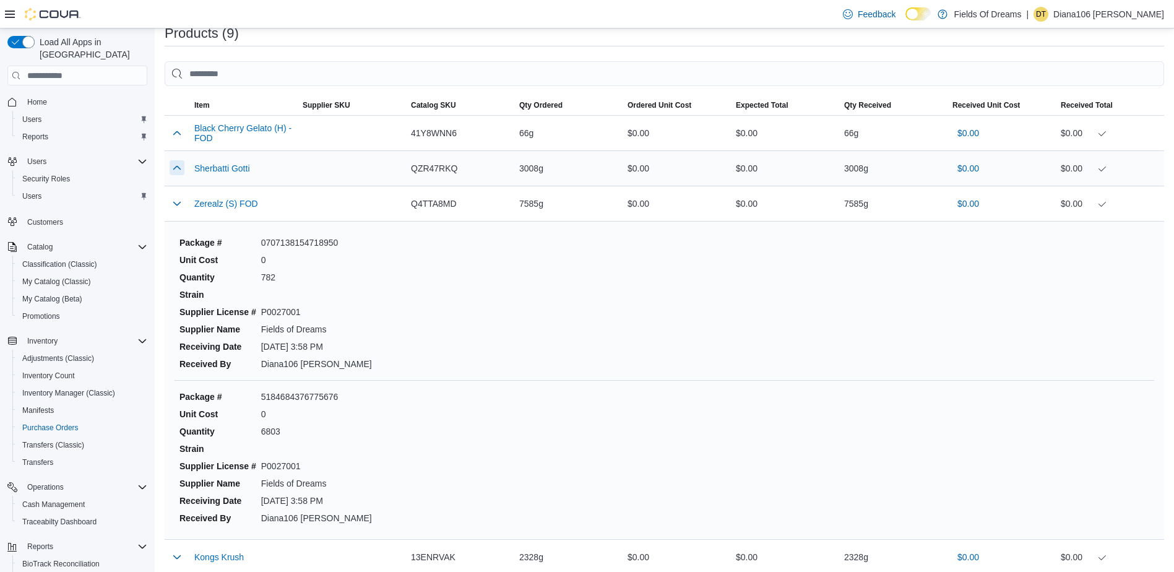
click at [173, 171] on button "button" at bounding box center [177, 167] width 15 height 15
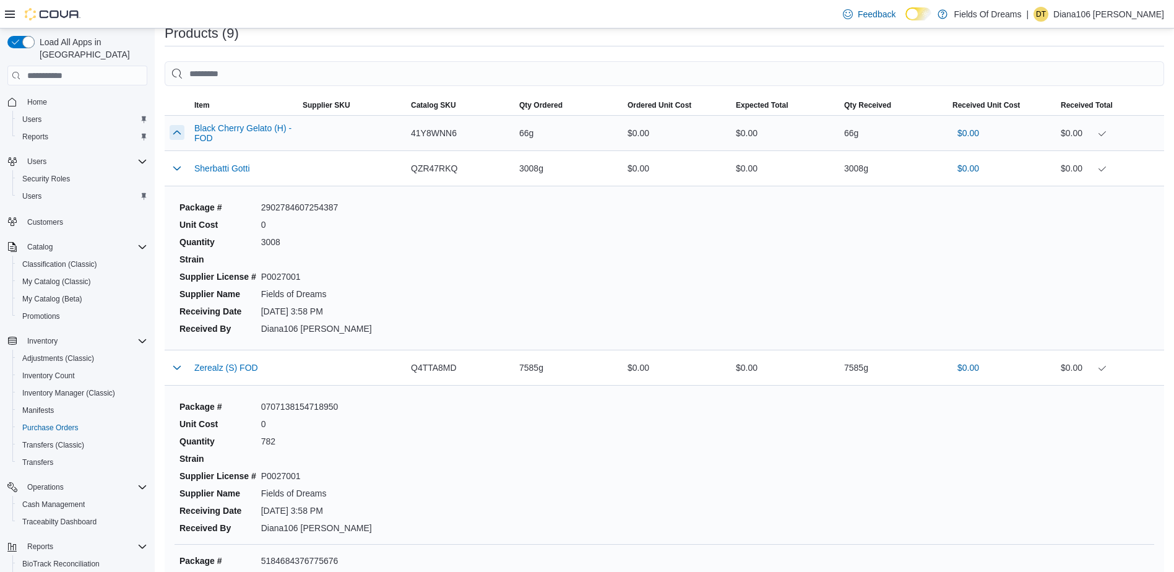
click at [174, 139] on button "button" at bounding box center [177, 132] width 15 height 15
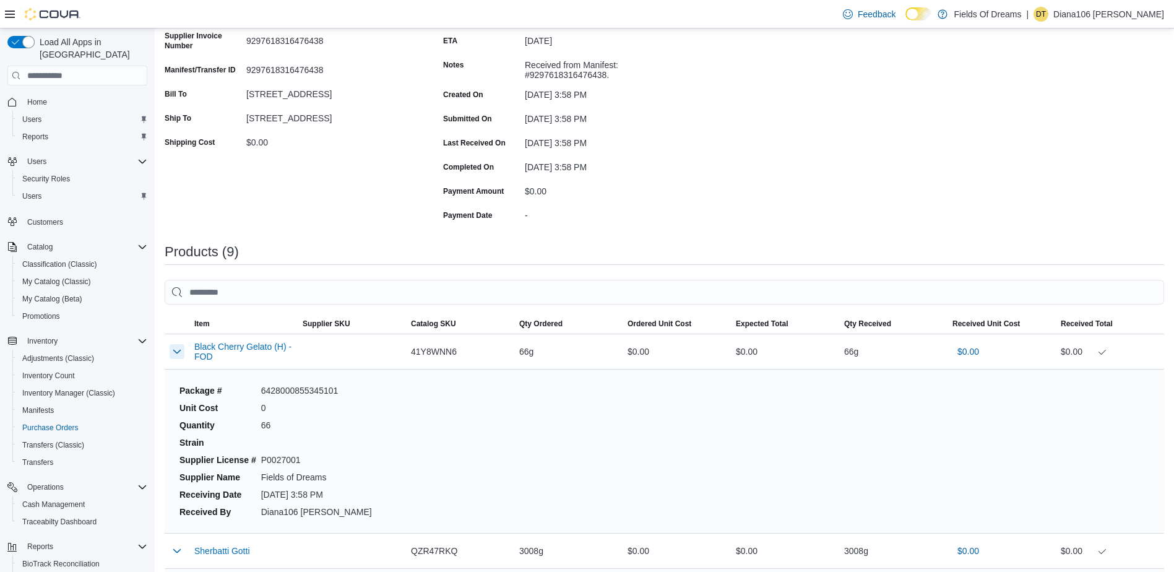
scroll to position [0, 0]
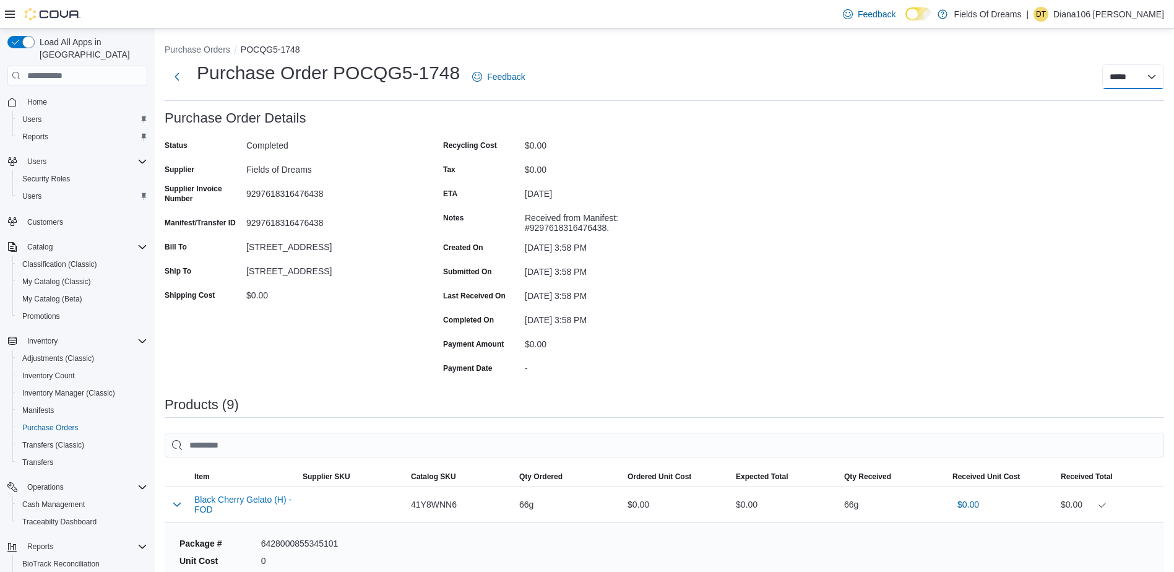
click at [1157, 80] on select "**********" at bounding box center [1133, 76] width 62 height 25
select select "**********"
click at [1111, 64] on select "**********" at bounding box center [1133, 76] width 62 height 25
select select
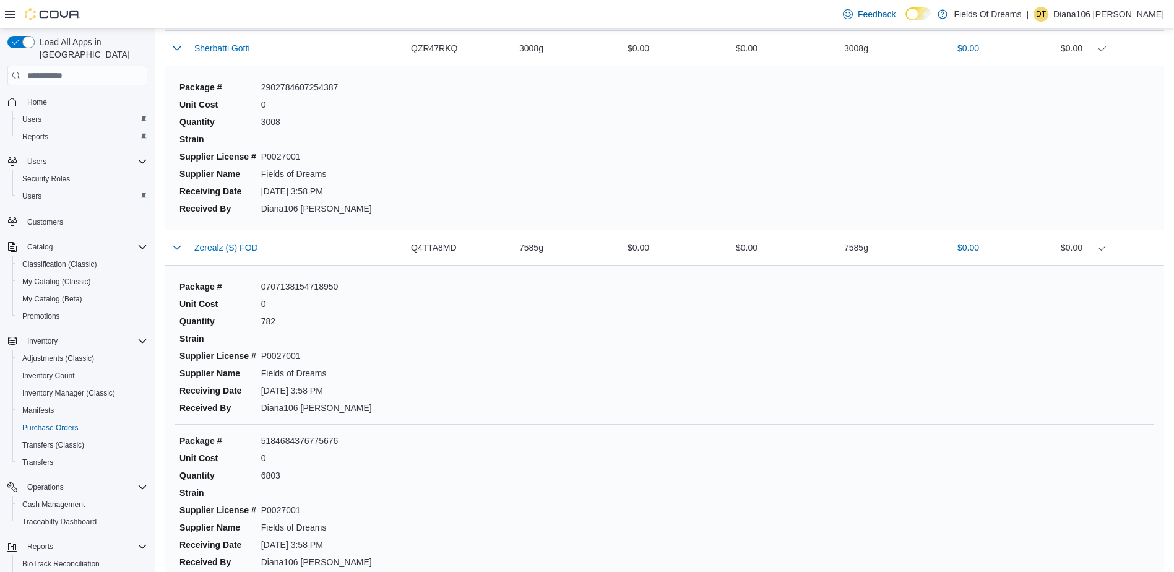
scroll to position [681, 0]
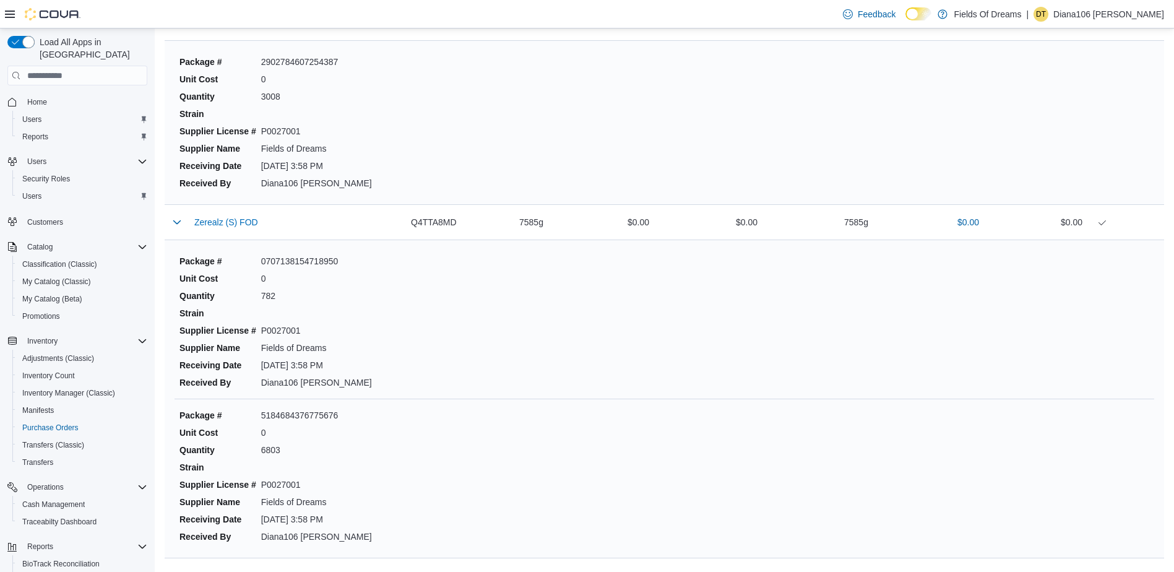
click at [300, 257] on dd "0707138154718950" at bounding box center [316, 261] width 111 height 12
click at [300, 258] on dd "0707138154718950" at bounding box center [316, 261] width 111 height 12
drag, startPoint x: 300, startPoint y: 258, endPoint x: 377, endPoint y: 254, distance: 77.5
click at [384, 241] on div "Package # 0707138154718950 Unit Cost 0 Quantity 782 Strain Supplier License # P…" at bounding box center [664, 398] width 999 height 317
click at [303, 259] on dd "0707138154718950" at bounding box center [316, 261] width 111 height 12
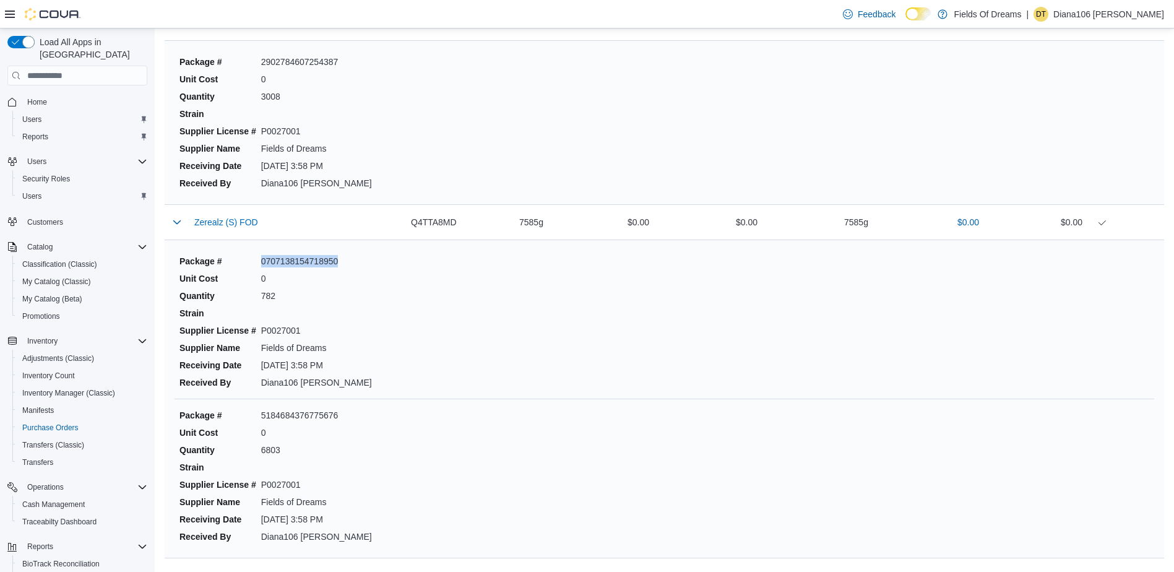
click at [303, 259] on dd "0707138154718950" at bounding box center [316, 261] width 111 height 12
copy dd "0707138154718950"
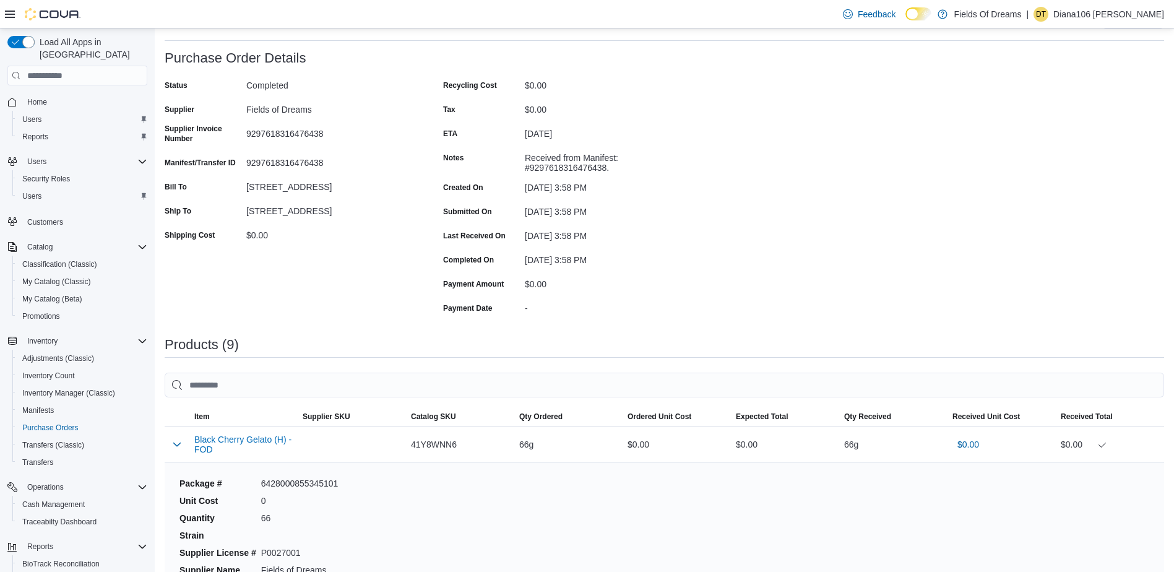
scroll to position [59, 0]
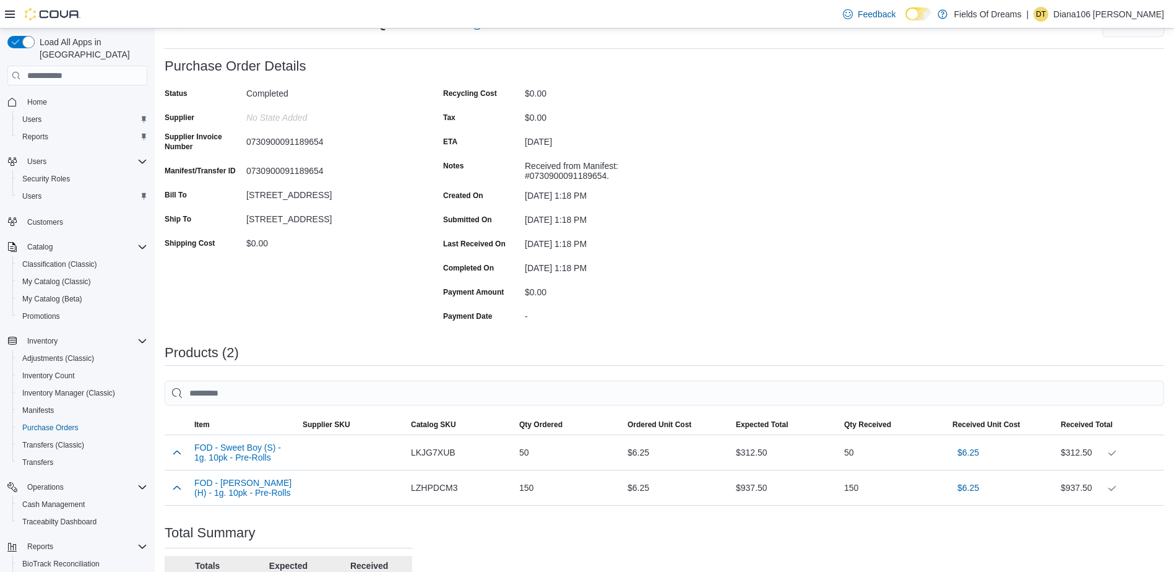
scroll to position [163, 0]
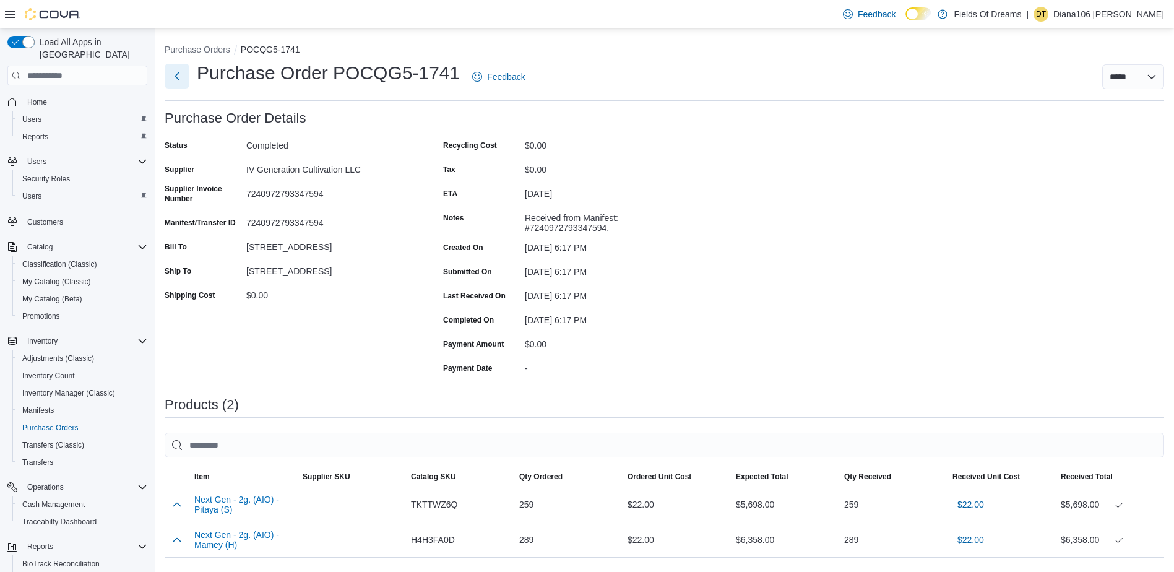
click at [186, 78] on button "Next" at bounding box center [177, 76] width 25 height 25
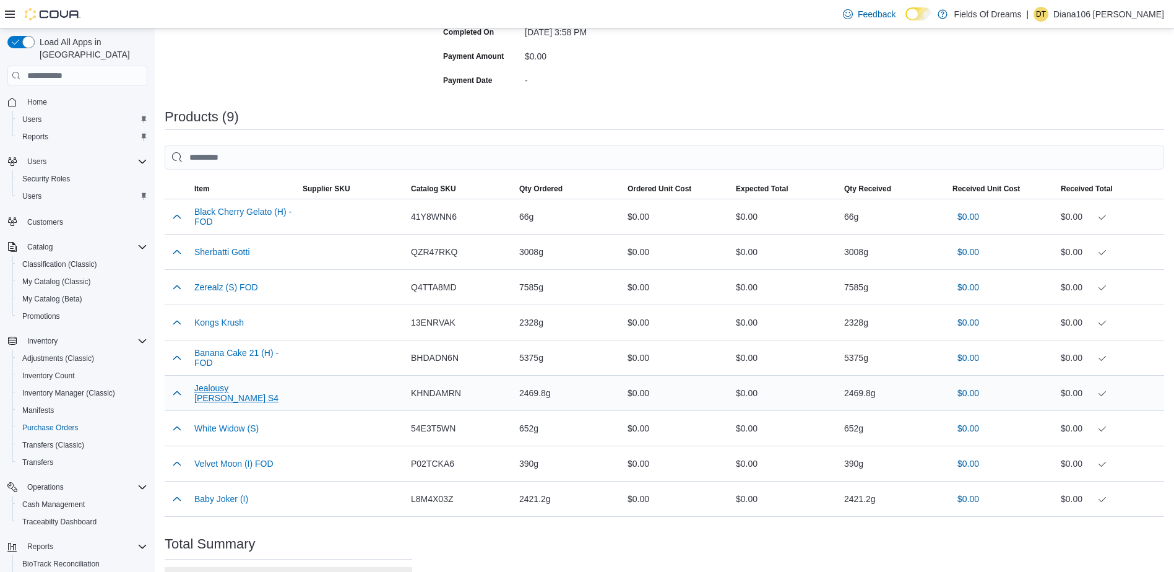
scroll to position [309, 0]
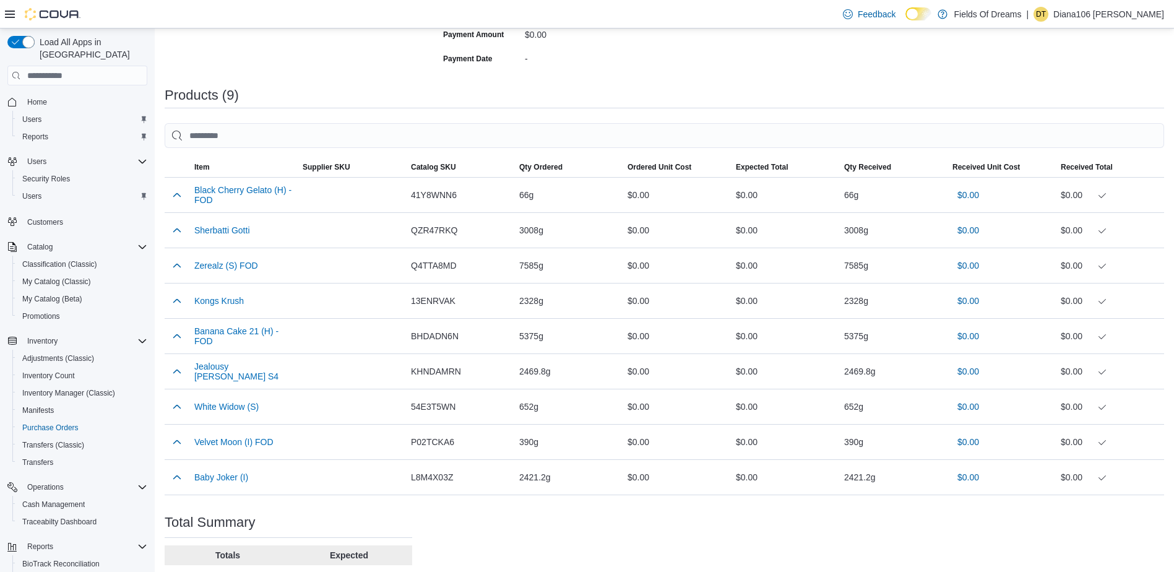
click at [321, 82] on div "Purchase Order: POCQG5-1748 Feedback Purchase Order Details Status Completed Su…" at bounding box center [664, 231] width 999 height 861
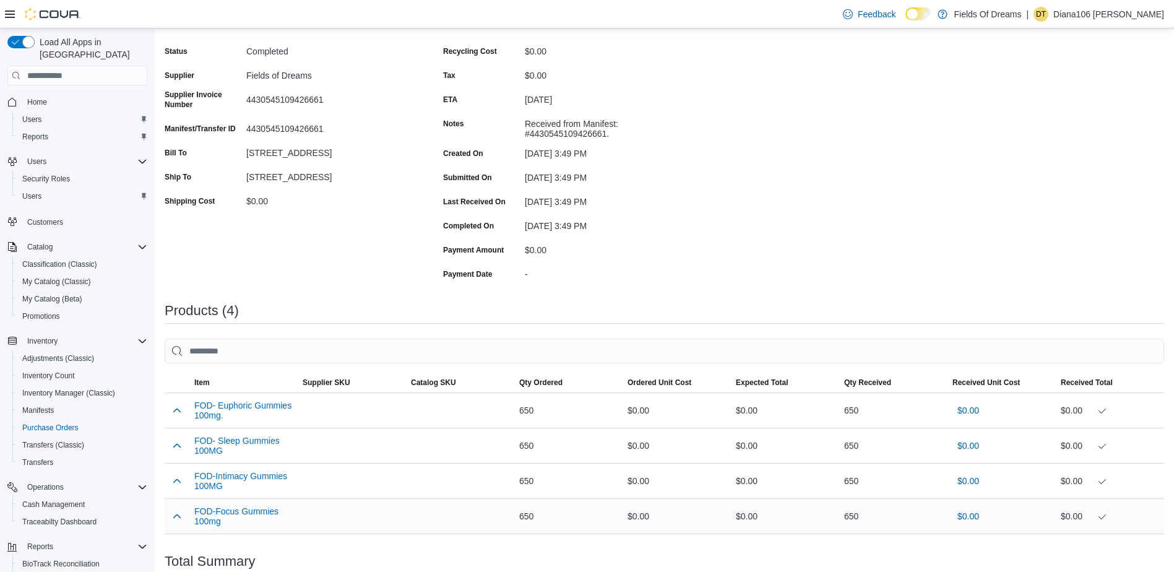
scroll to position [233, 0]
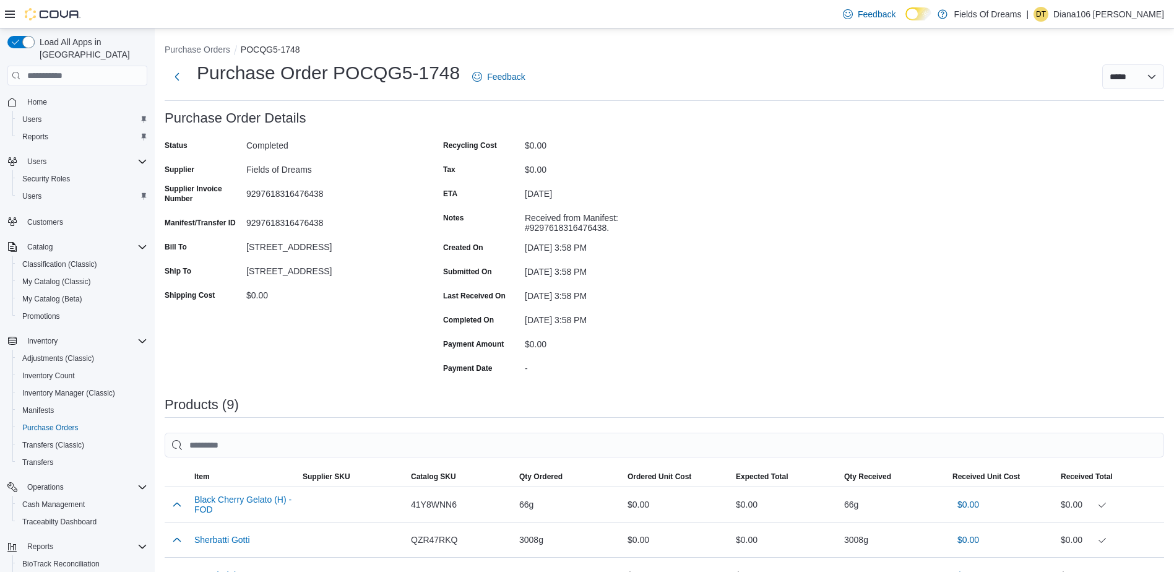
drag, startPoint x: 856, startPoint y: 194, endPoint x: 818, endPoint y: 206, distance: 40.3
click at [856, 192] on div "Purchase Order: POCQG5-1748 Feedback Purchase Order Details Status Completed Su…" at bounding box center [664, 541] width 999 height 861
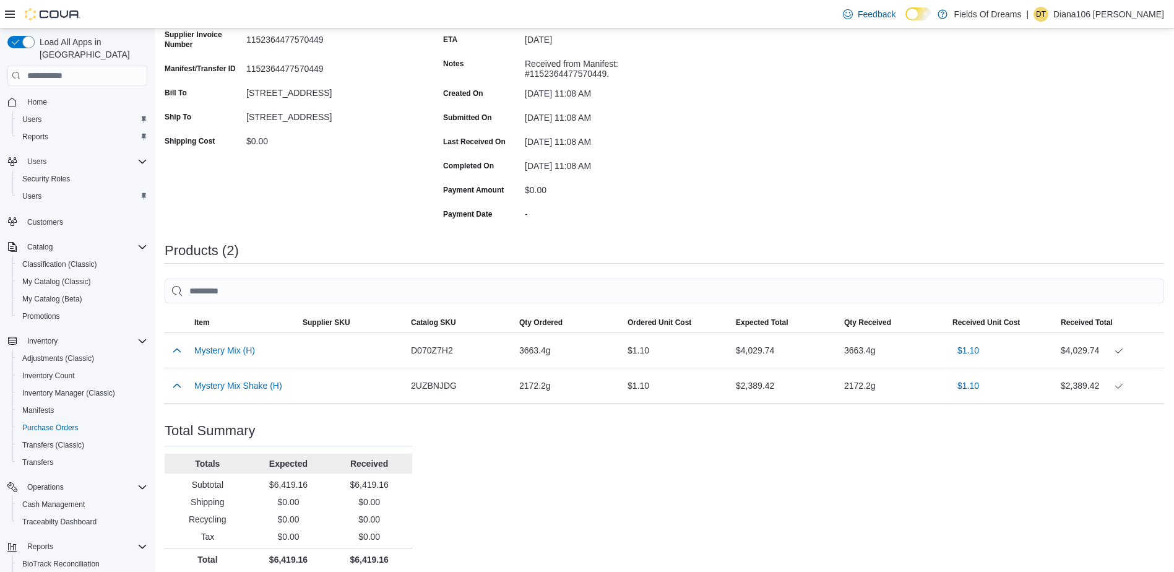
scroll to position [163, 0]
